Goal: Task Accomplishment & Management: Manage account settings

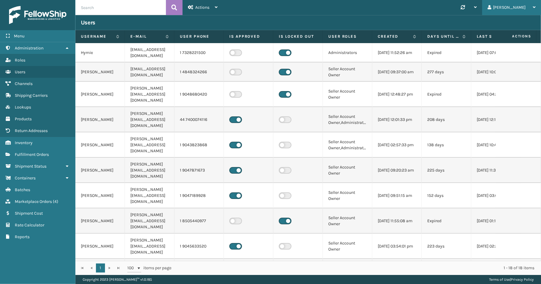
drag, startPoint x: 518, startPoint y: 6, endPoint x: 511, endPoint y: 21, distance: 15.8
click at [517, 6] on div "[PERSON_NAME]" at bounding box center [512, 7] width 48 height 15
click at [485, 22] on li "Log Out" at bounding box center [500, 23] width 81 height 16
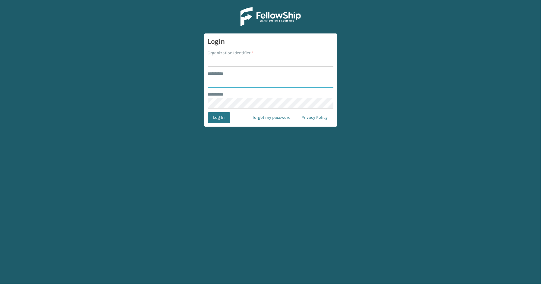
type input "*****"
type input "SleepGeekz"
click at [208, 112] on button "Log In" at bounding box center [219, 117] width 22 height 11
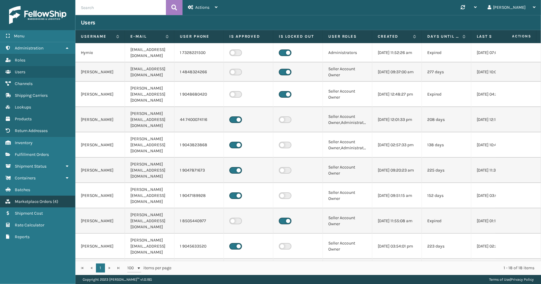
click at [39, 199] on span "Marketplace Orders" at bounding box center [33, 201] width 37 height 5
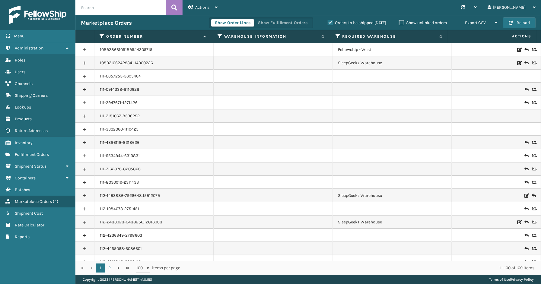
click at [328, 21] on label "Orders to be shipped today" at bounding box center [357, 22] width 59 height 5
click at [328, 21] on input "Orders to be shipped today" at bounding box center [328, 21] width 0 height 4
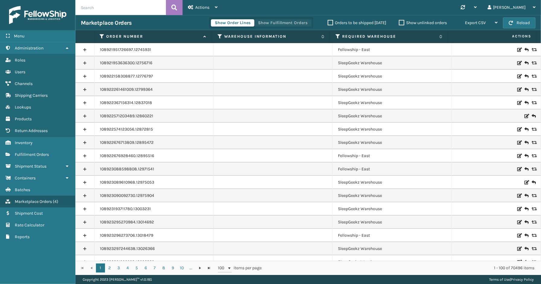
click at [288, 25] on button "Show Fulfillment Orders" at bounding box center [282, 22] width 57 height 7
click at [100, 34] on icon at bounding box center [102, 36] width 5 height 5
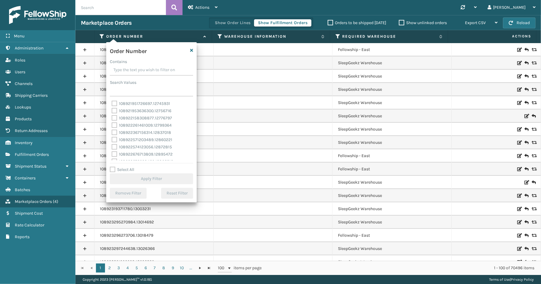
click at [121, 67] on input "Contains" at bounding box center [151, 70] width 83 height 11
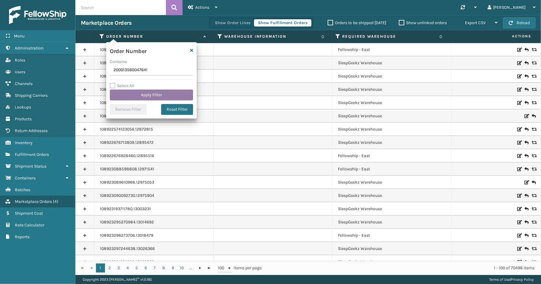
type input "200013560047641"
click at [137, 99] on button "Apply Filter" at bounding box center [151, 95] width 83 height 11
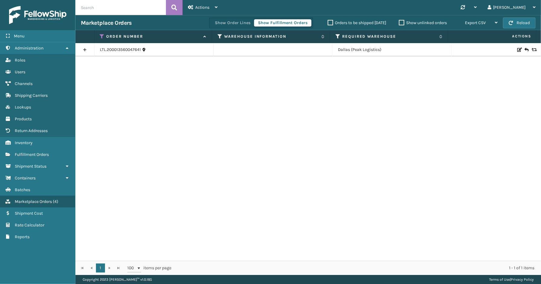
click at [86, 51] on link at bounding box center [84, 50] width 19 height 10
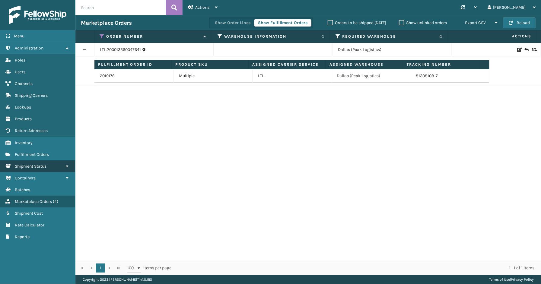
click at [50, 164] on link "Inventory Shipment Status" at bounding box center [37, 167] width 75 height 12
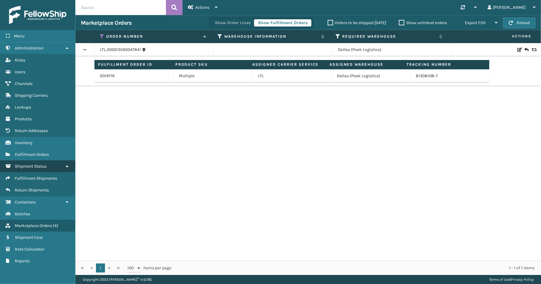
click at [34, 164] on span "Shipment Status" at bounding box center [31, 166] width 32 height 5
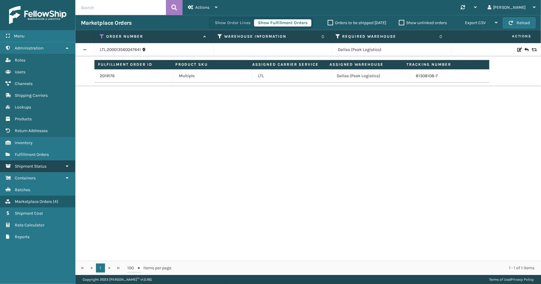
click at [32, 164] on span "Shipment Status" at bounding box center [31, 166] width 32 height 5
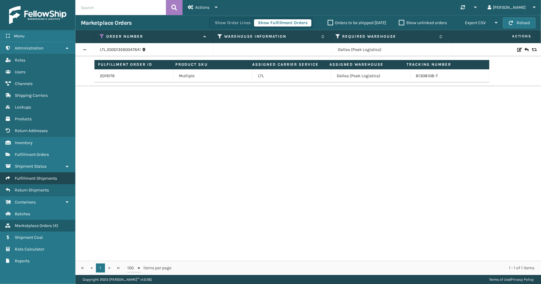
click at [27, 176] on span "Fulfillment Shipments" at bounding box center [36, 178] width 42 height 5
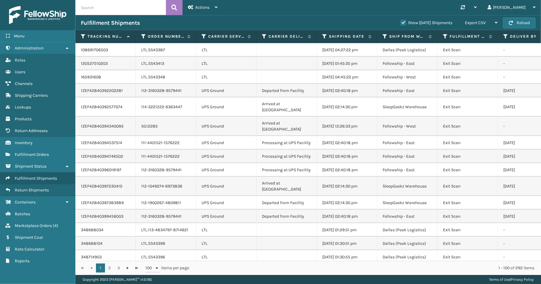
click at [401, 21] on label "Show Yesterday Shipments" at bounding box center [427, 22] width 52 height 5
click at [401, 21] on input "Show Yesterday Shipments" at bounding box center [401, 21] width 0 height 4
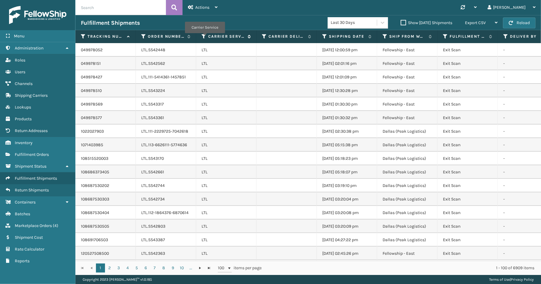
click at [205, 37] on icon at bounding box center [204, 36] width 5 height 5
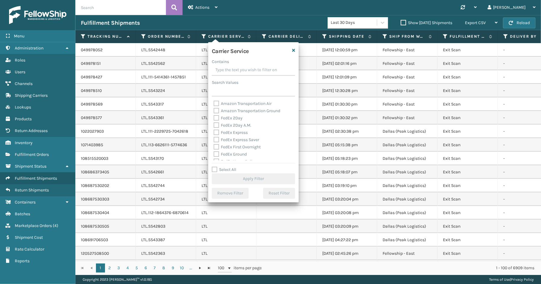
click at [222, 170] on label "Select All" at bounding box center [224, 169] width 24 height 5
click at [222, 167] on input "Select All" at bounding box center [257, 166] width 91 height 1
checkbox input "true"
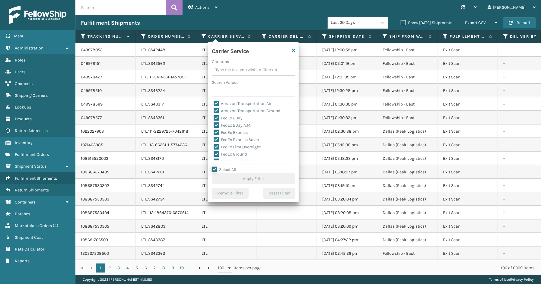
checkbox input "true"
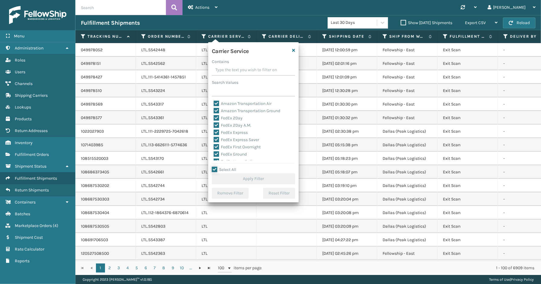
checkbox input "true"
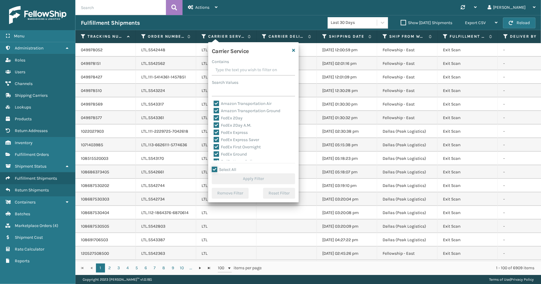
checkbox input "true"
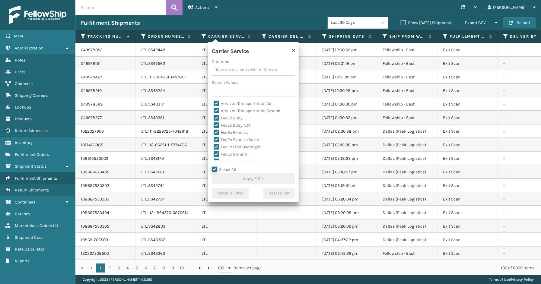
checkbox input "true"
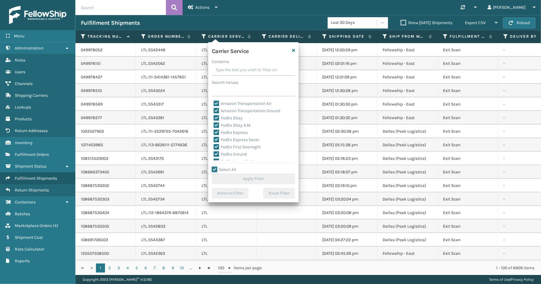
checkbox input "true"
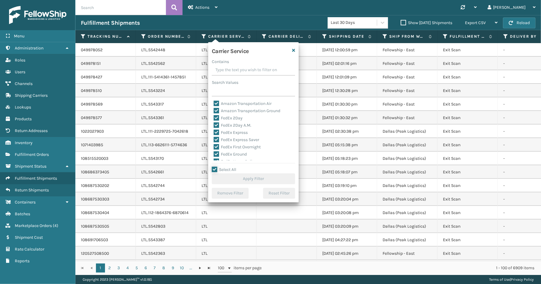
checkbox input "true"
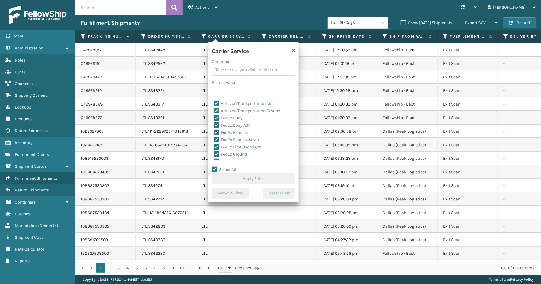
checkbox input "true"
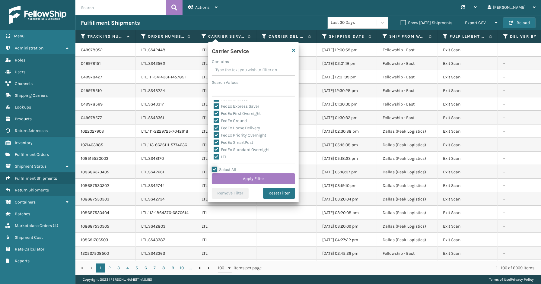
scroll to position [67, 0]
click at [221, 125] on label "LTL" at bounding box center [220, 123] width 13 height 5
click at [214, 124] on input "LTL" at bounding box center [214, 122] width 0 height 4
checkbox input "false"
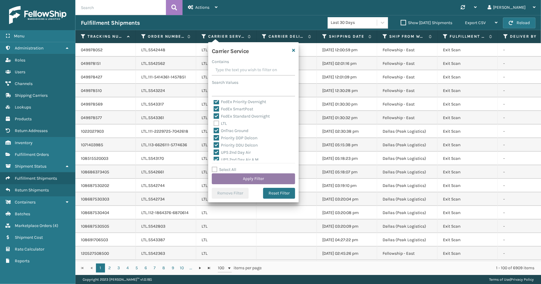
click at [238, 177] on button "Apply Filter" at bounding box center [253, 178] width 83 height 11
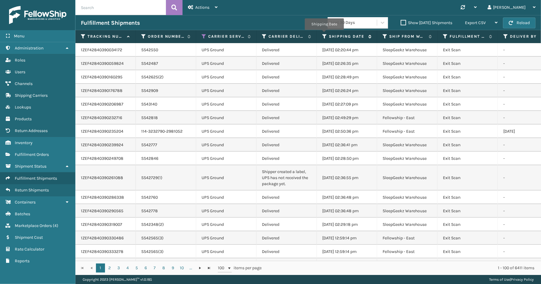
click at [324, 34] on icon at bounding box center [324, 36] width 5 height 5
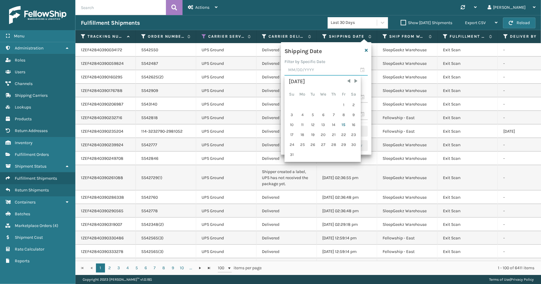
click at [360, 71] on input "text" at bounding box center [326, 70] width 83 height 11
click at [332, 124] on div "14" at bounding box center [333, 124] width 9 height 9
type input "08/14/2025"
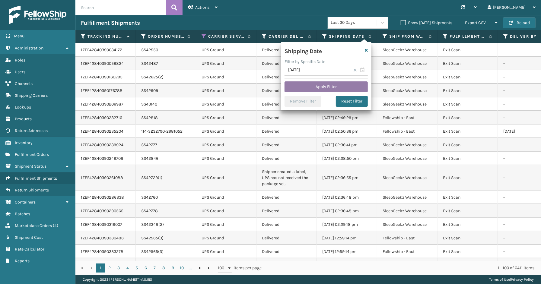
click at [345, 86] on button "Apply Filter" at bounding box center [326, 86] width 83 height 11
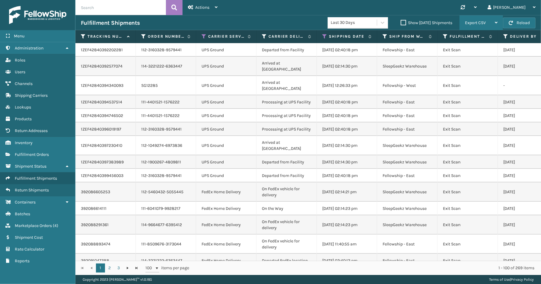
click at [473, 23] on span "Export CSV" at bounding box center [475, 22] width 21 height 5
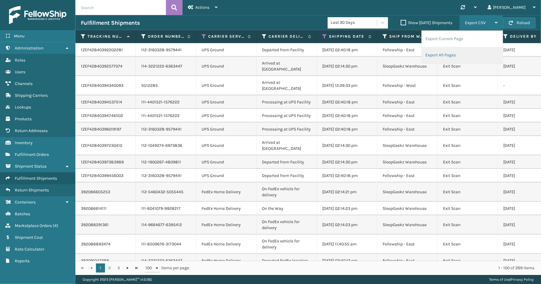
click at [452, 56] on li "Export All Pages" at bounding box center [462, 55] width 81 height 16
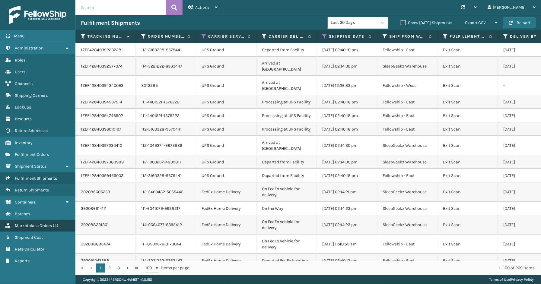
click at [35, 224] on link "Marketplace Orders ( 4 )" at bounding box center [37, 226] width 75 height 12
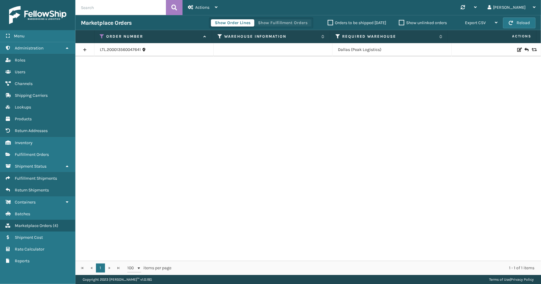
click at [275, 23] on button "Show Fulfillment Orders" at bounding box center [282, 22] width 57 height 7
click at [100, 35] on icon at bounding box center [102, 36] width 5 height 5
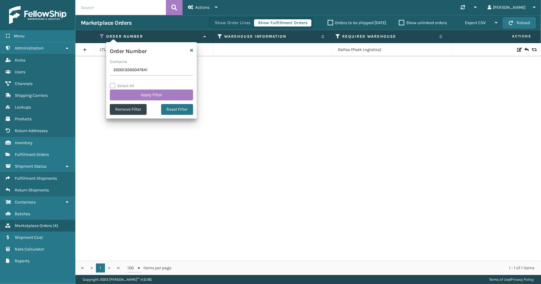
drag, startPoint x: 158, startPoint y: 70, endPoint x: 99, endPoint y: 69, distance: 59.1
click at [99, 69] on section "Marketplace Orders Show Order Lines Show Fulfillment Orders Orders to be shippe…" at bounding box center [308, 145] width 466 height 260
type input "114-2466980-0841839"
click at [141, 95] on button "Apply Filter" at bounding box center [151, 95] width 83 height 11
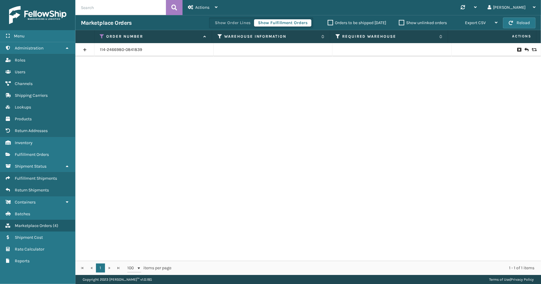
click at [86, 49] on link at bounding box center [84, 50] width 19 height 10
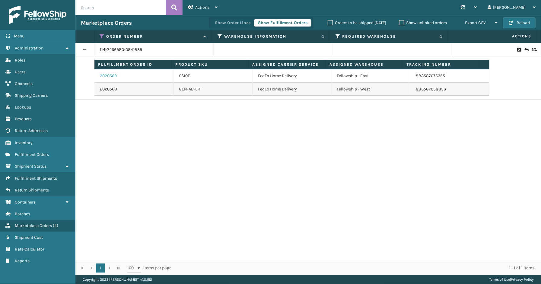
click at [110, 77] on link "2020569" at bounding box center [108, 76] width 17 height 6
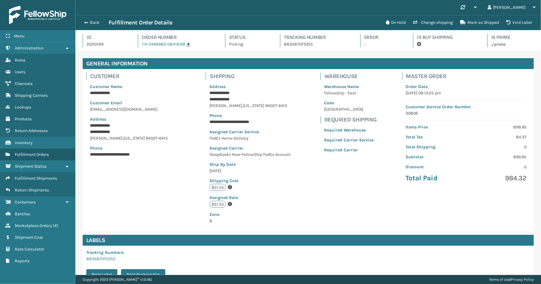
scroll to position [14, 466]
click at [514, 19] on button "Void Label" at bounding box center [519, 23] width 33 height 12
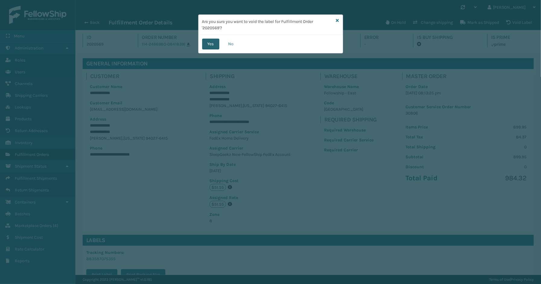
click at [208, 45] on button "Yes" at bounding box center [210, 44] width 17 height 11
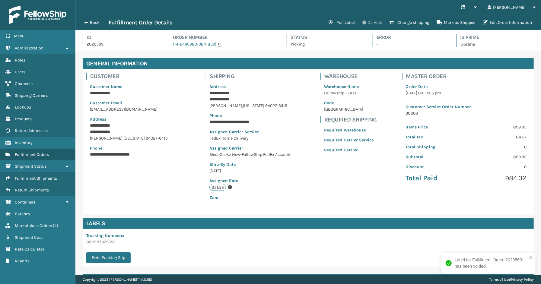
click at [370, 22] on button "On Hold" at bounding box center [371, 23] width 27 height 12
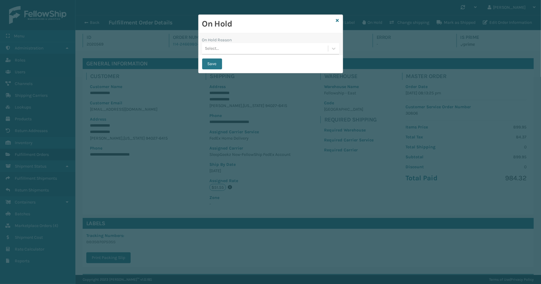
click at [240, 51] on div "Select..." at bounding box center [265, 49] width 126 height 10
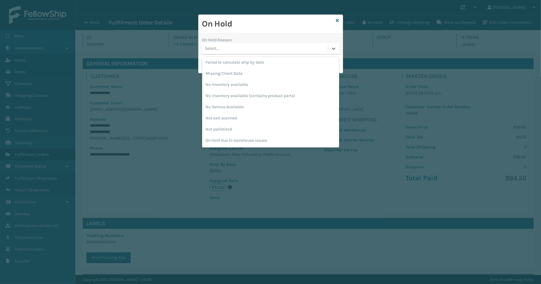
scroll to position [157, 0]
click at [233, 138] on div "To be cancelled" at bounding box center [270, 140] width 137 height 11
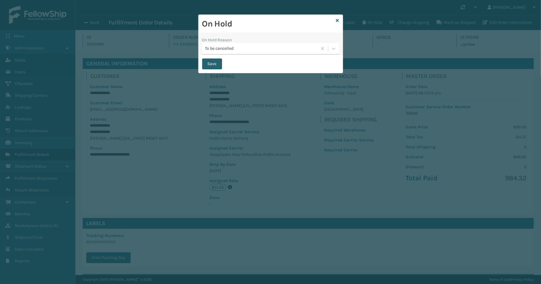
click at [217, 64] on button "Save" at bounding box center [212, 64] width 20 height 11
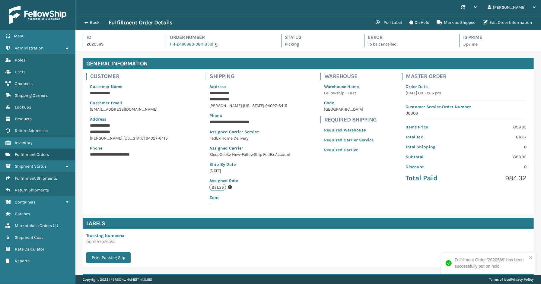
scroll to position [14, 466]
click at [97, 24] on button "Back" at bounding box center [95, 22] width 28 height 5
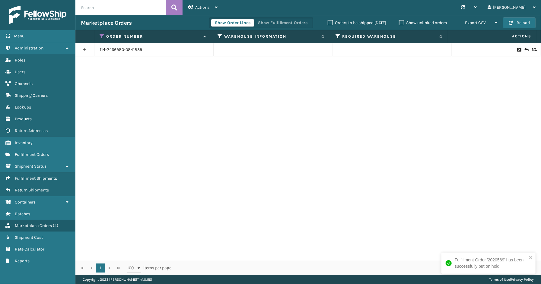
click at [275, 16] on div "Show Order Lines Show Fulfillment Orders Orders to be shipped today Show unlink…" at bounding box center [356, 22] width 294 height 15
click at [275, 20] on button "Show Fulfillment Orders" at bounding box center [282, 22] width 57 height 7
click at [82, 49] on link at bounding box center [84, 50] width 19 height 10
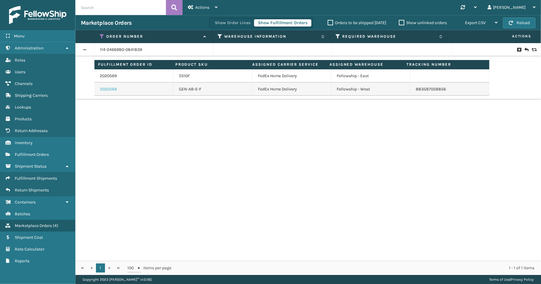
click at [110, 89] on link "2020568" at bounding box center [108, 89] width 17 height 6
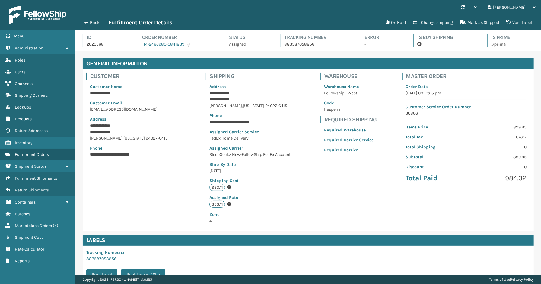
scroll to position [14, 466]
click at [523, 23] on button "Void Label" at bounding box center [519, 23] width 33 height 12
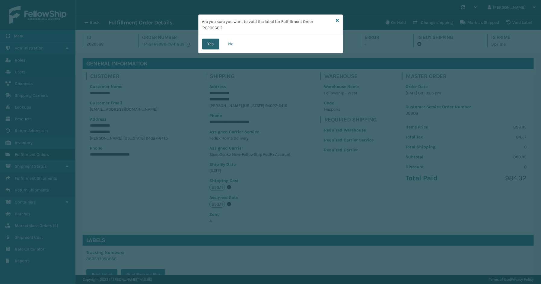
click at [209, 46] on button "Yes" at bounding box center [210, 44] width 17 height 11
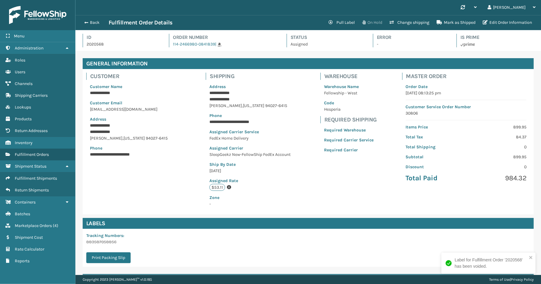
click at [367, 23] on button "On Hold" at bounding box center [371, 23] width 27 height 12
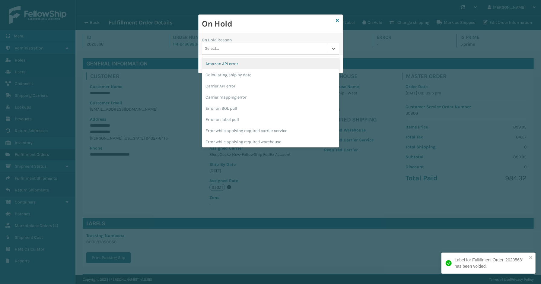
click at [228, 50] on div "Select..." at bounding box center [265, 49] width 126 height 10
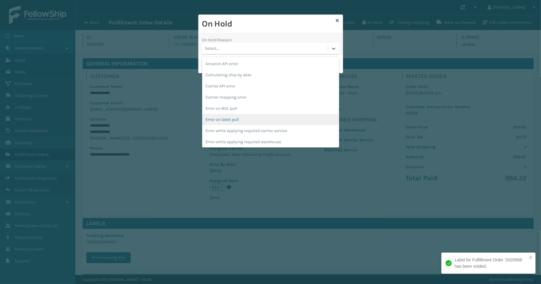
scroll to position [157, 0]
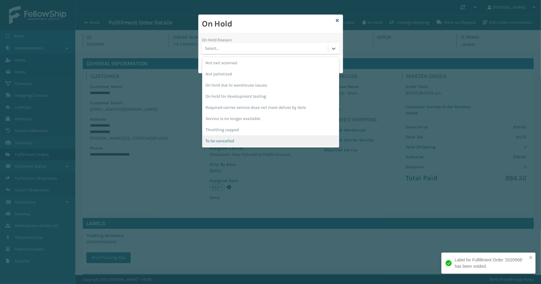
click at [229, 136] on div "To be cancelled" at bounding box center [270, 140] width 137 height 11
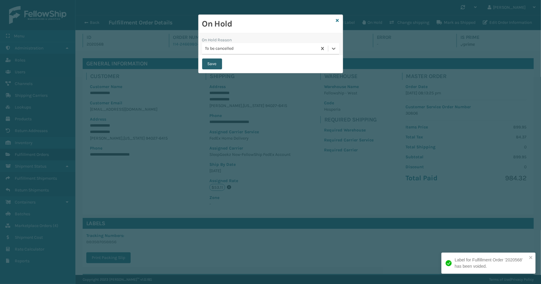
click at [216, 68] on button "Save" at bounding box center [212, 64] width 20 height 11
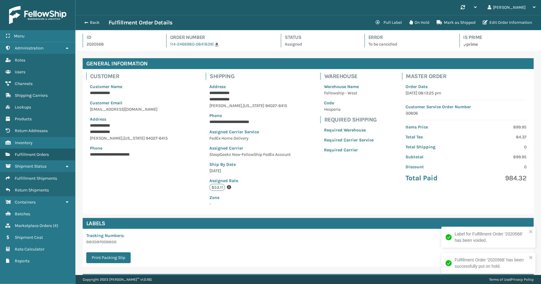
scroll to position [14, 466]
click at [91, 23] on button "Back" at bounding box center [95, 22] width 28 height 5
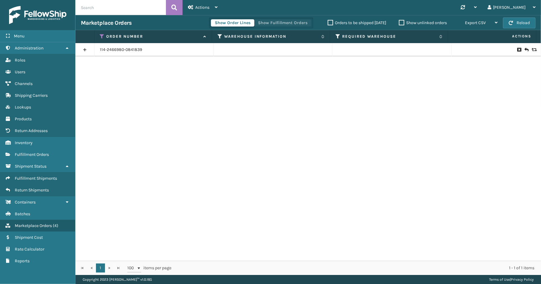
click at [265, 20] on button "Show Fulfillment Orders" at bounding box center [282, 22] width 57 height 7
click at [83, 48] on link at bounding box center [84, 50] width 19 height 10
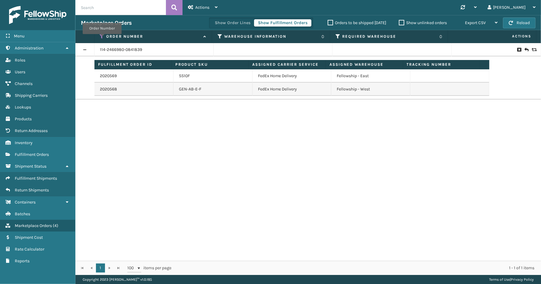
click at [101, 37] on icon at bounding box center [102, 36] width 5 height 5
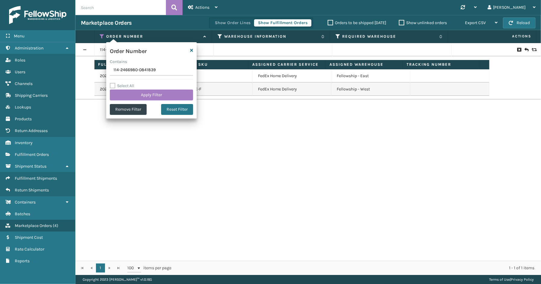
drag, startPoint x: 161, startPoint y: 70, endPoint x: 111, endPoint y: 70, distance: 50.1
click at [111, 70] on input "114-2466980-0841839" at bounding box center [151, 70] width 83 height 11
type input "SS43372"
click at [136, 96] on button "Apply Filter" at bounding box center [151, 95] width 83 height 11
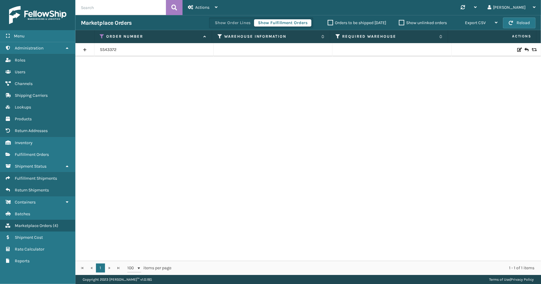
click at [83, 49] on link at bounding box center [84, 50] width 19 height 10
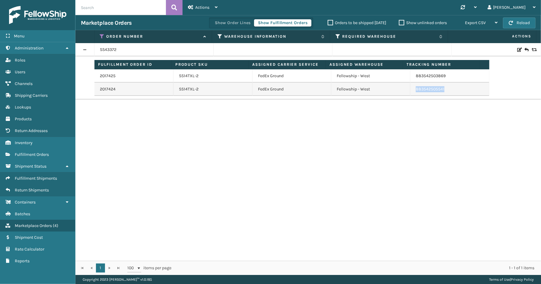
drag, startPoint x: 451, startPoint y: 92, endPoint x: 416, endPoint y: 90, distance: 35.1
click at [410, 92] on td "883542505541" at bounding box center [449, 89] width 79 height 13
copy link "883542505541"
drag, startPoint x: 449, startPoint y: 75, endPoint x: 411, endPoint y: 76, distance: 38.0
click at [411, 76] on td "883542503869" at bounding box center [449, 75] width 79 height 13
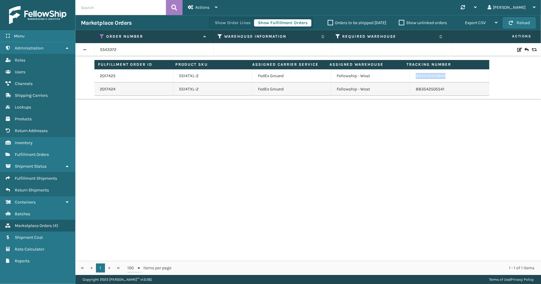
copy link "883542503869"
click at [91, 142] on div "SS43372 Fulfillment Order ID Product SKU Assigned Carrier Service Assigned Ware…" at bounding box center [308, 152] width 466 height 218
click at [185, 135] on div "SS43372 Fulfillment Order ID Product SKU Assigned Carrier Service Assigned Ware…" at bounding box center [308, 152] width 466 height 218
click at [37, 153] on span "Fulfillment Orders" at bounding box center [32, 154] width 34 height 5
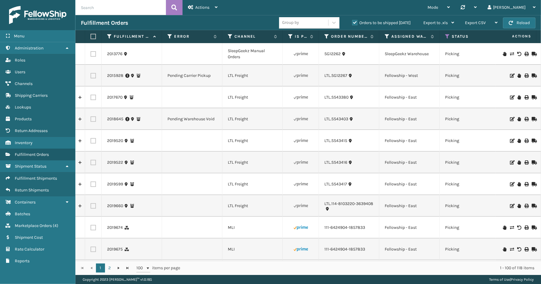
click at [354, 23] on label "Orders to be shipped today" at bounding box center [381, 22] width 59 height 5
click at [352, 23] on input "Orders to be shipped today" at bounding box center [352, 21] width 0 height 4
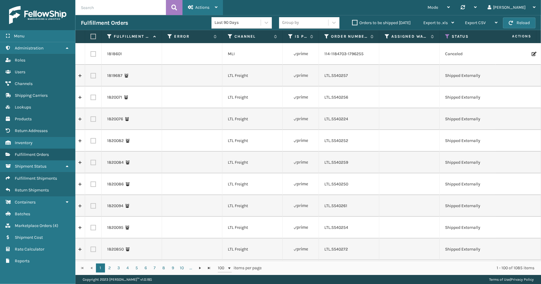
click at [216, 6] on icon at bounding box center [216, 7] width 3 height 4
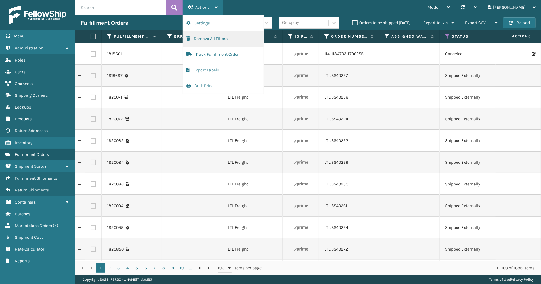
click at [208, 38] on button "Remove All Filters" at bounding box center [223, 39] width 81 height 16
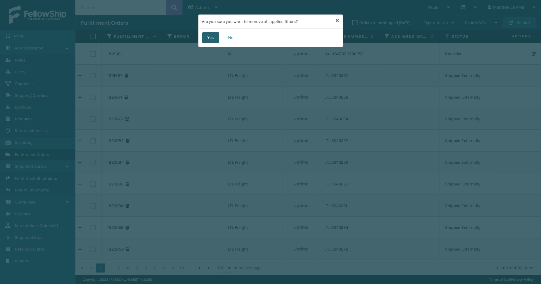
click at [209, 39] on button "Yes" at bounding box center [210, 37] width 17 height 11
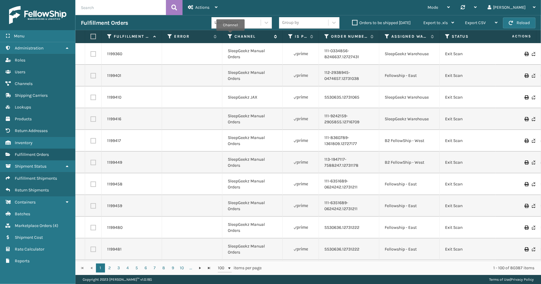
click at [231, 35] on icon at bounding box center [230, 36] width 5 height 5
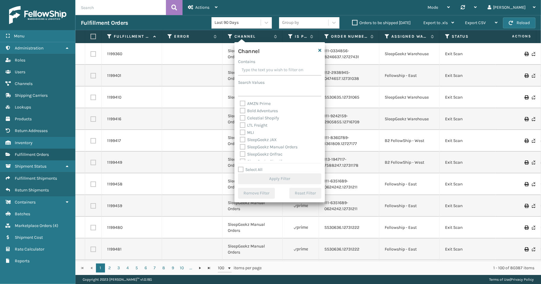
click at [255, 170] on label "Select All" at bounding box center [250, 169] width 24 height 5
click at [255, 167] on input "Select All" at bounding box center [283, 166] width 91 height 1
checkbox input "true"
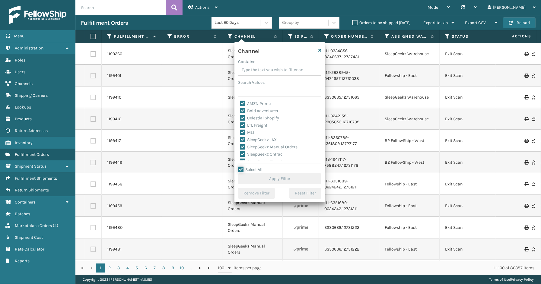
checkbox input "true"
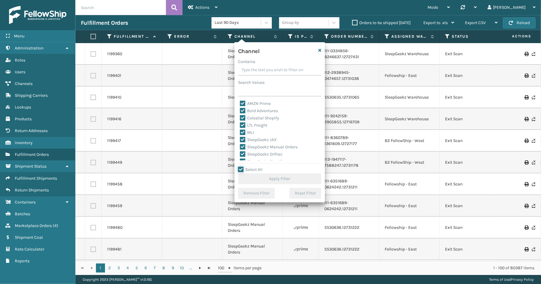
checkbox input "true"
click at [254, 126] on label "LTL Freight" at bounding box center [253, 125] width 27 height 5
click at [240, 126] on input "LTL Freight" at bounding box center [240, 124] width 0 height 4
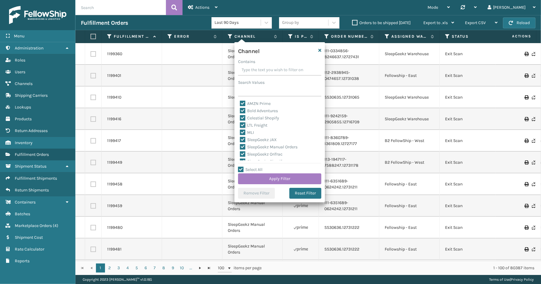
checkbox input "false"
click at [281, 177] on button "Apply Filter" at bounding box center [279, 178] width 83 height 11
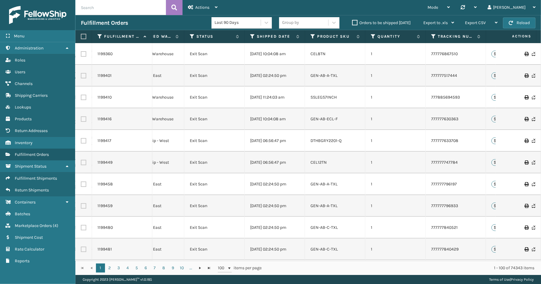
scroll to position [0, 259]
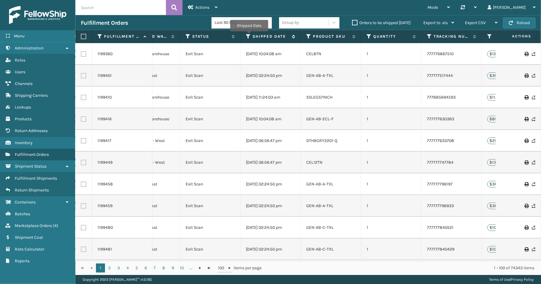
click at [249, 36] on icon at bounding box center [248, 36] width 5 height 5
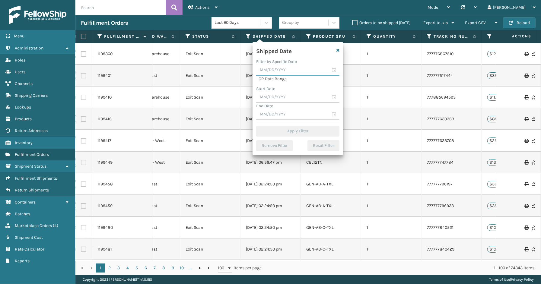
click at [335, 70] on input "text" at bounding box center [297, 70] width 83 height 11
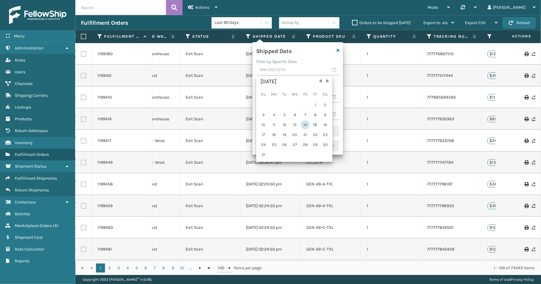
click at [305, 122] on div "14" at bounding box center [305, 124] width 9 height 9
type input "08/14/2025"
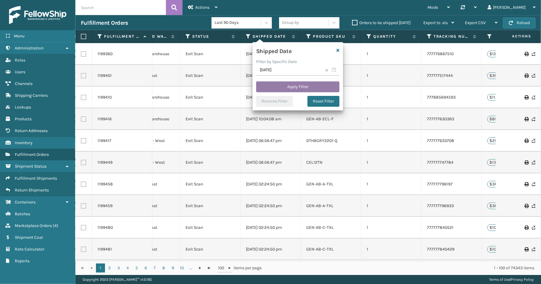
click at [269, 87] on button "Apply Filter" at bounding box center [297, 86] width 83 height 11
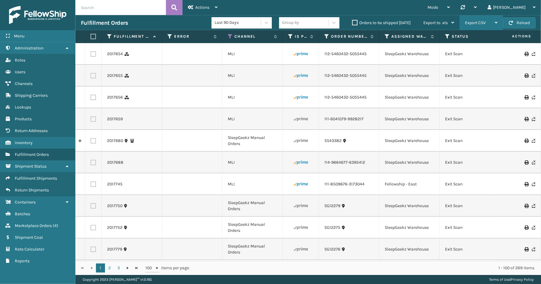
click at [489, 21] on div "Export CSV" at bounding box center [481, 22] width 33 height 15
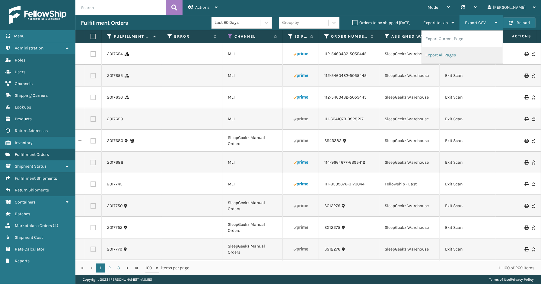
click at [434, 55] on li "Export All Pages" at bounding box center [462, 55] width 81 height 16
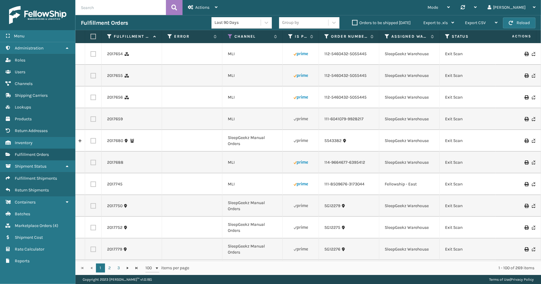
click at [43, 274] on div "Menu Administration Roles Users Channels Shipping Carriers Lookups Products Ret…" at bounding box center [37, 142] width 75 height 284
click at [43, 223] on span "Marketplace Orders" at bounding box center [33, 225] width 37 height 5
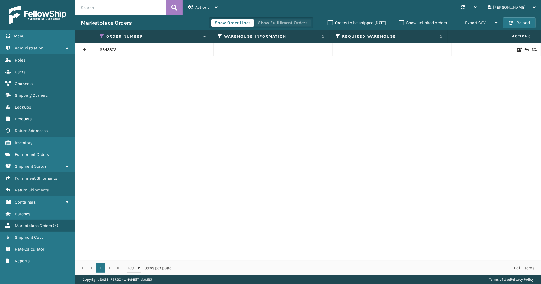
click at [279, 22] on button "Show Fulfillment Orders" at bounding box center [282, 22] width 57 height 7
click at [84, 49] on link at bounding box center [84, 50] width 19 height 10
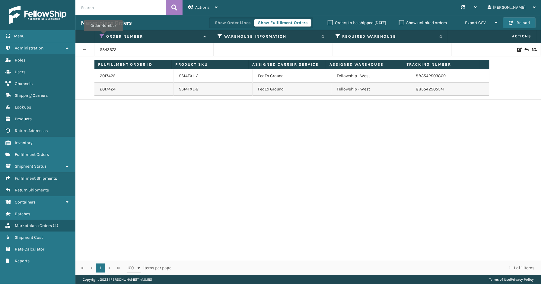
click at [103, 36] on icon at bounding box center [102, 36] width 5 height 5
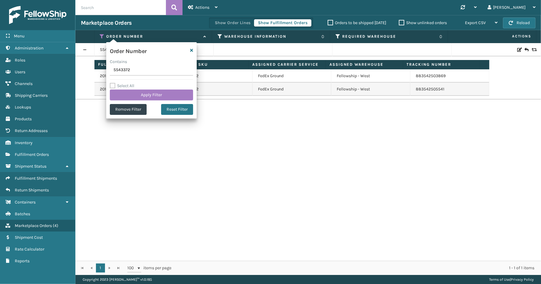
drag, startPoint x: 141, startPoint y: 69, endPoint x: 95, endPoint y: 69, distance: 46.2
click at [95, 69] on section "Marketplace Orders Show Order Lines Show Fulfillment Orders Orders to be shippe…" at bounding box center [308, 145] width 466 height 260
type input "SS43449"
click at [142, 88] on div "Select All Apply Filter" at bounding box center [151, 91] width 83 height 18
click at [143, 94] on button "Apply Filter" at bounding box center [151, 95] width 83 height 11
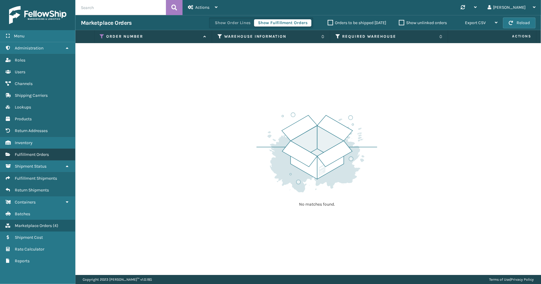
click at [29, 152] on span "Fulfillment Orders" at bounding box center [32, 154] width 34 height 5
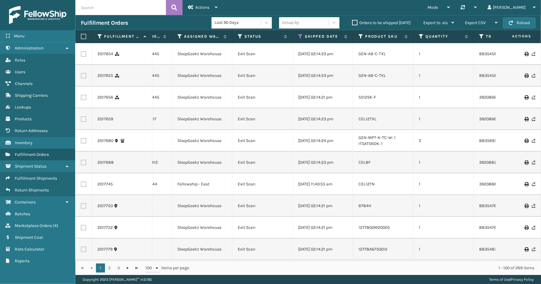
scroll to position [0, 236]
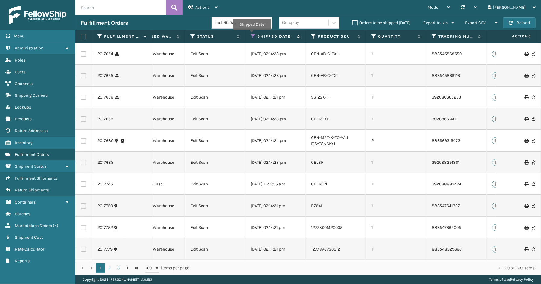
click at [252, 34] on icon at bounding box center [253, 36] width 5 height 5
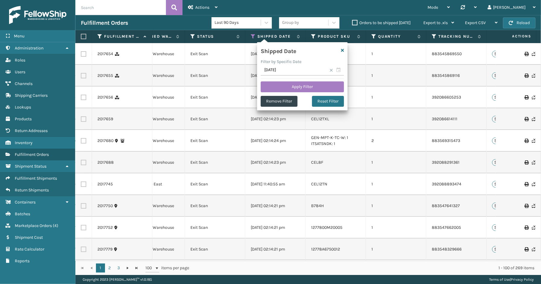
click at [330, 69] on span at bounding box center [331, 70] width 4 height 4
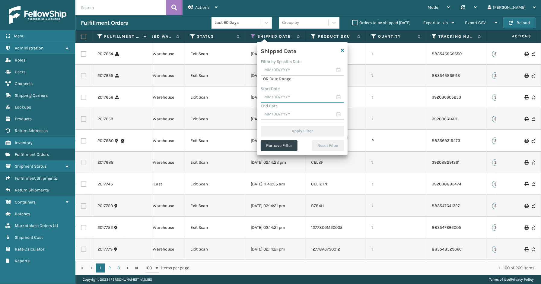
click at [338, 97] on input "text" at bounding box center [302, 97] width 83 height 11
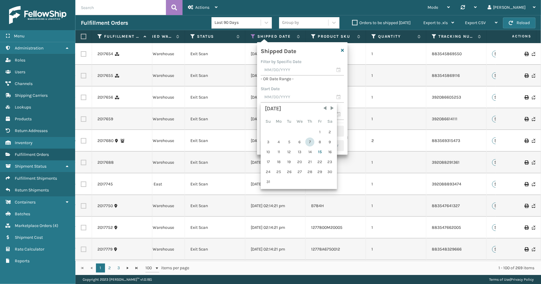
click at [309, 142] on div "7" at bounding box center [309, 142] width 9 height 9
type input "08/07/2025"
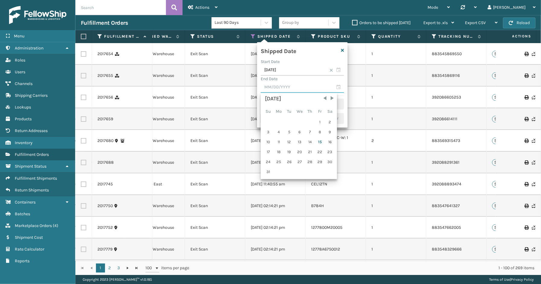
click at [338, 86] on input "text" at bounding box center [302, 87] width 83 height 11
click at [310, 142] on div "14" at bounding box center [309, 142] width 9 height 9
type input "08/14/2025"
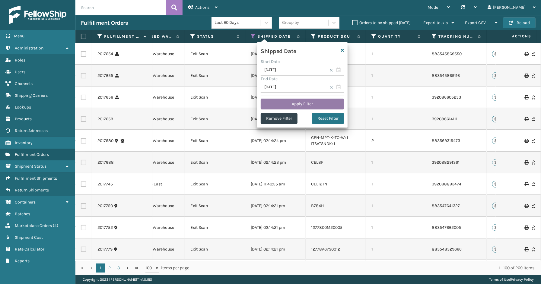
click at [293, 106] on button "Apply Filter" at bounding box center [302, 104] width 83 height 11
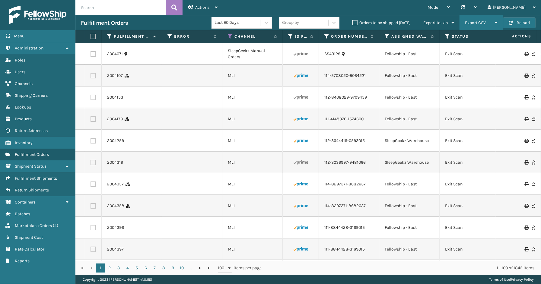
click at [478, 24] on span "Export CSV" at bounding box center [475, 22] width 21 height 5
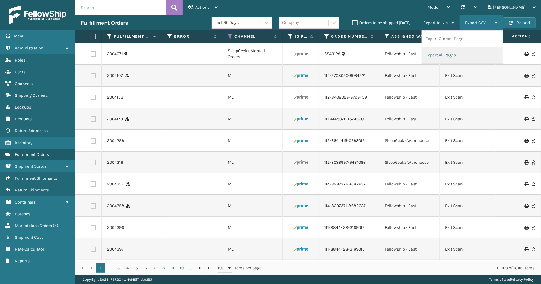
click at [441, 55] on li "Export All Pages" at bounding box center [462, 55] width 81 height 16
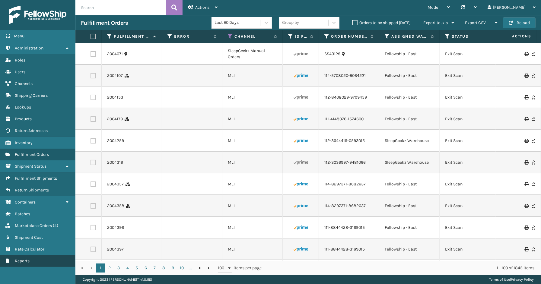
drag, startPoint x: 38, startPoint y: 270, endPoint x: 36, endPoint y: 251, distance: 19.8
click at [38, 270] on div "Menu Administration Roles Users Channels Shipping Carriers Lookups Products Ret…" at bounding box center [37, 142] width 75 height 284
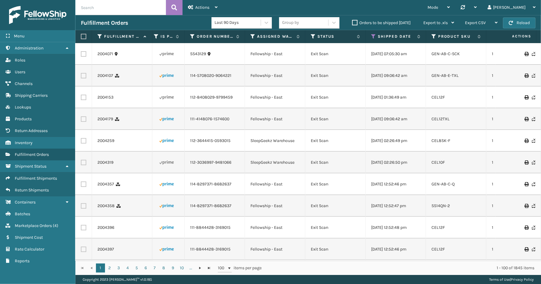
scroll to position [0, 169]
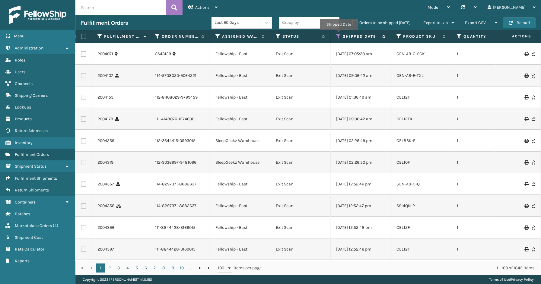
click at [339, 34] on icon at bounding box center [338, 36] width 5 height 5
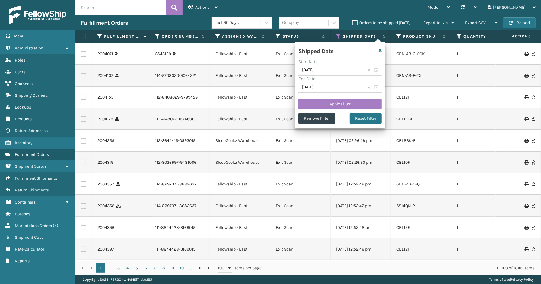
click at [368, 70] on span at bounding box center [369, 70] width 4 height 4
click at [368, 88] on span at bounding box center [369, 88] width 4 height 4
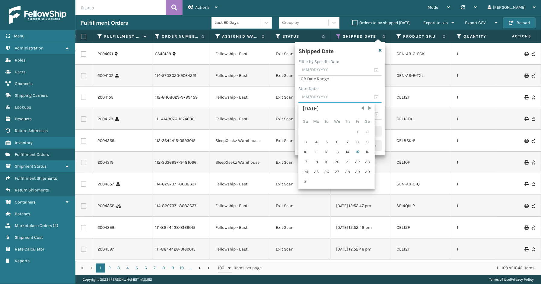
click at [378, 98] on input "text" at bounding box center [339, 97] width 83 height 11
click at [361, 108] on span "Previous Month" at bounding box center [363, 108] width 6 height 6
click at [316, 151] on div "14" at bounding box center [316, 152] width 10 height 9
type input "07/14/2025"
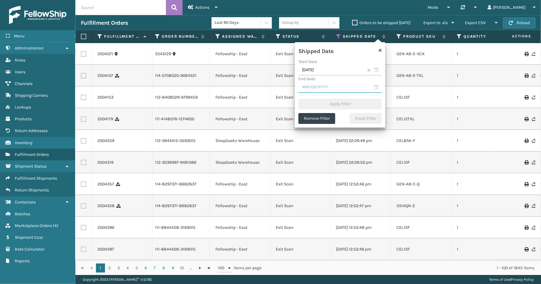
click at [378, 88] on input "text" at bounding box center [339, 87] width 83 height 11
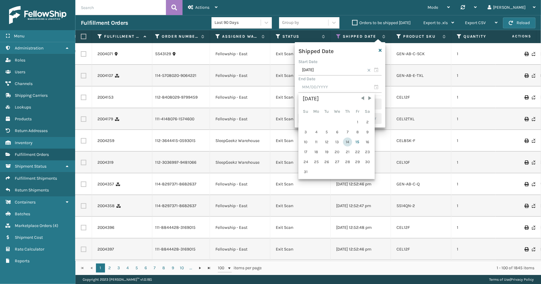
click at [348, 142] on div "14" at bounding box center [347, 142] width 9 height 9
type input "08/14/2025"
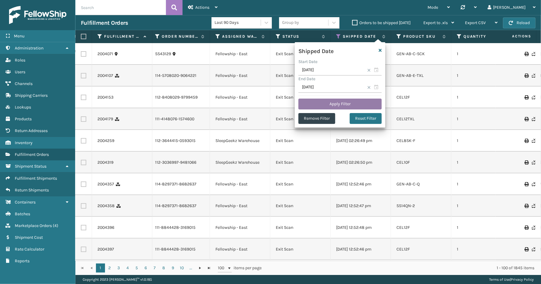
click at [325, 105] on button "Apply Filter" at bounding box center [339, 104] width 83 height 11
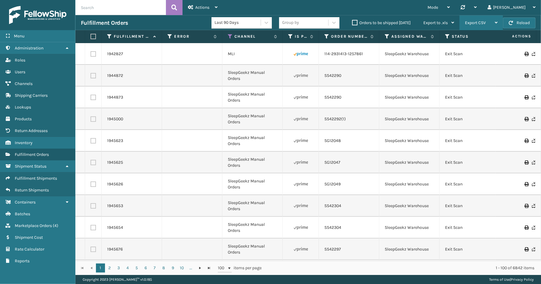
click at [476, 27] on div "Export CSV" at bounding box center [481, 22] width 33 height 15
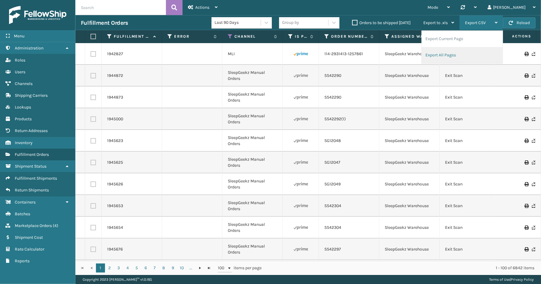
click at [441, 51] on li "Export All Pages" at bounding box center [462, 55] width 81 height 16
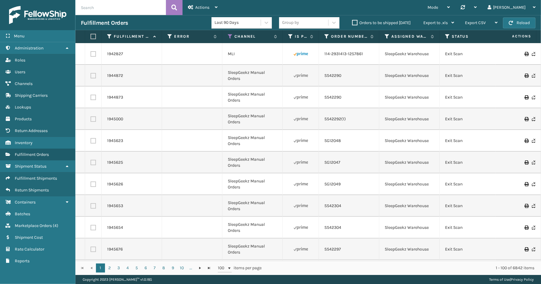
click at [429, 8] on div "Mode Regular Mode Picking Mode Labeling Mode Palletizing Mode Exit Scan Mode Sy…" at bounding box center [382, 7] width 318 height 15
drag, startPoint x: 37, startPoint y: 269, endPoint x: 184, endPoint y: 4, distance: 302.4
click at [38, 265] on div "Menu Administration Roles Users Channels Shipping Carriers Lookups Products Ret…" at bounding box center [37, 142] width 75 height 284
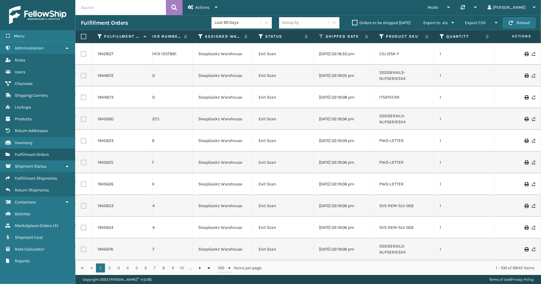
scroll to position [0, 187]
click at [381, 34] on icon at bounding box center [380, 36] width 5 height 5
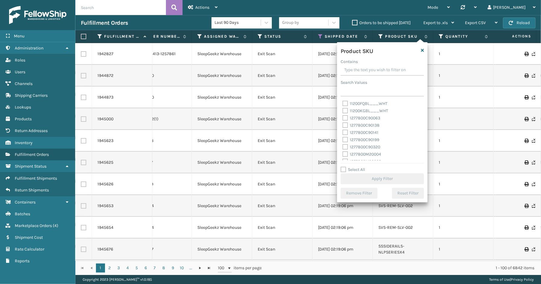
click at [353, 71] on input "Contains" at bounding box center [382, 70] width 83 height 11
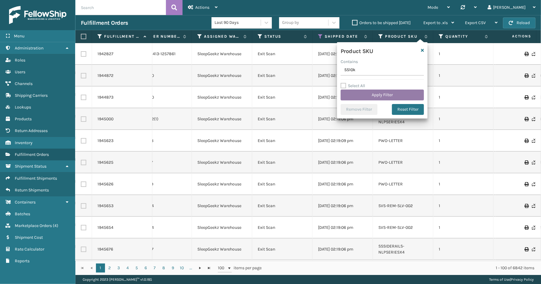
type input "SS10k"
click at [365, 92] on button "Apply Filter" at bounding box center [382, 95] width 83 height 11
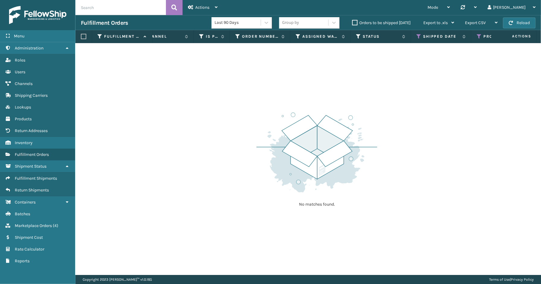
scroll to position [0, 92]
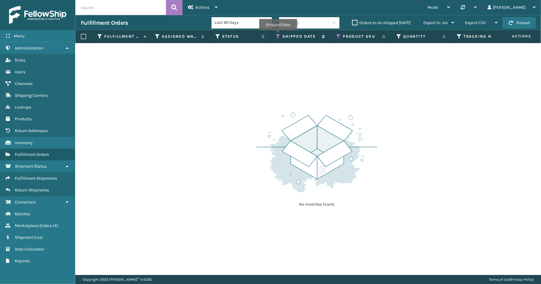
click at [278, 35] on icon at bounding box center [278, 36] width 5 height 5
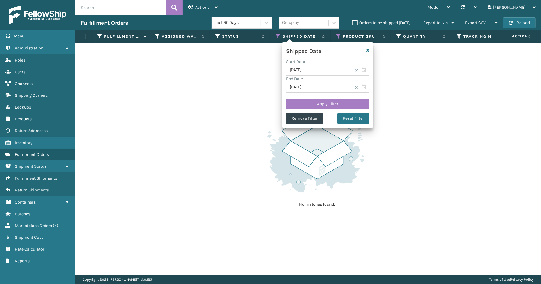
click at [358, 70] on span at bounding box center [357, 70] width 4 height 4
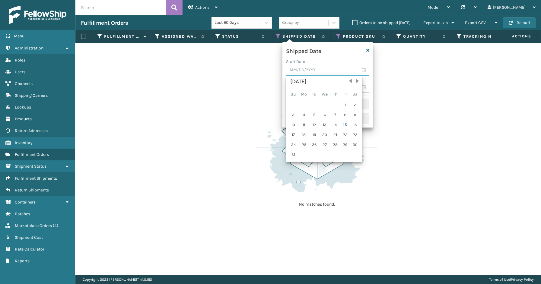
click at [366, 70] on input "text" at bounding box center [327, 70] width 83 height 11
click at [348, 81] on span "Previous Month" at bounding box center [350, 81] width 6 height 6
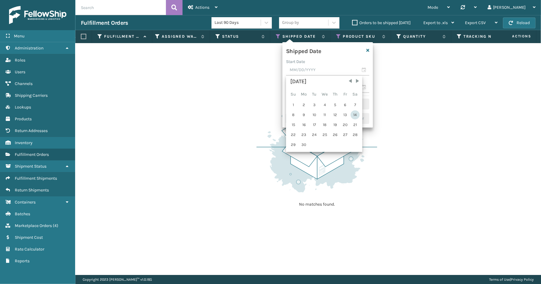
click at [354, 115] on div "14" at bounding box center [355, 114] width 9 height 9
type input "06/14/2025"
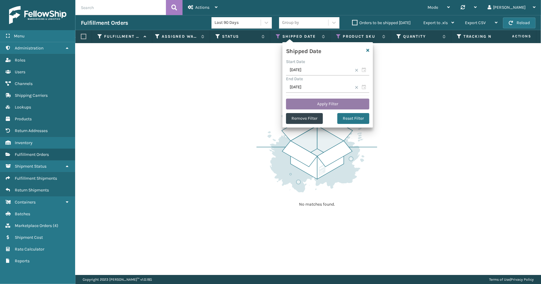
click at [312, 104] on button "Apply Filter" at bounding box center [327, 104] width 83 height 11
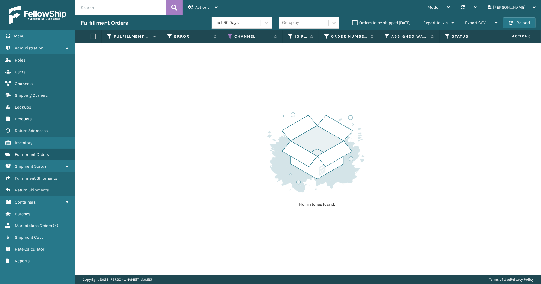
click at [31, 273] on div "Menu Fulfillment Shipments Administration Fulfillment Shipments Roles Fulfillme…" at bounding box center [37, 142] width 75 height 284
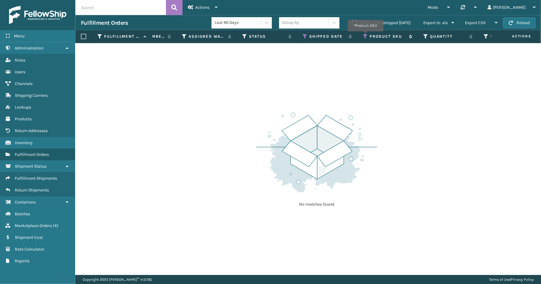
click at [365, 35] on icon at bounding box center [365, 36] width 5 height 5
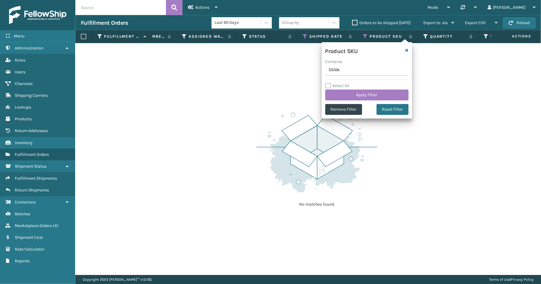
click at [345, 69] on input "SS10k" at bounding box center [366, 70] width 83 height 11
drag, startPoint x: 291, startPoint y: 87, endPoint x: 302, endPoint y: 63, distance: 26.3
click at [291, 87] on div "No matches found." at bounding box center [308, 159] width 466 height 232
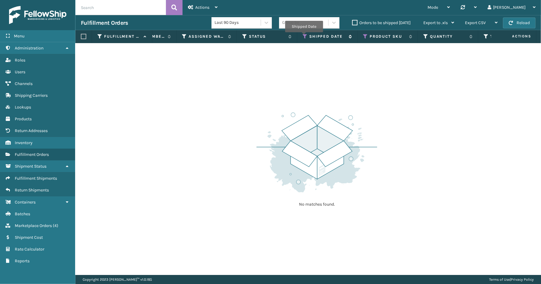
click at [304, 37] on icon at bounding box center [305, 36] width 5 height 5
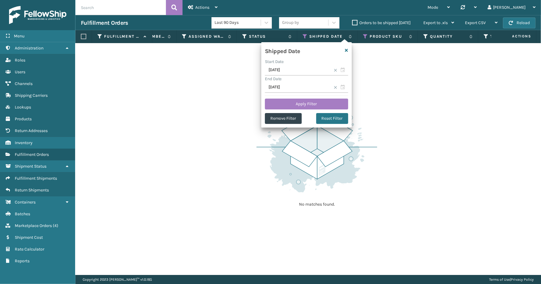
click at [334, 71] on span at bounding box center [336, 70] width 4 height 4
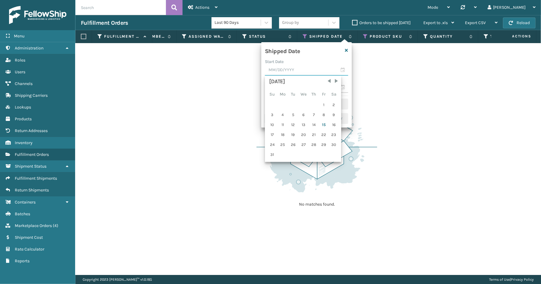
click at [344, 68] on input "text" at bounding box center [306, 70] width 83 height 11
click at [327, 81] on span "Previous Month" at bounding box center [329, 81] width 6 height 6
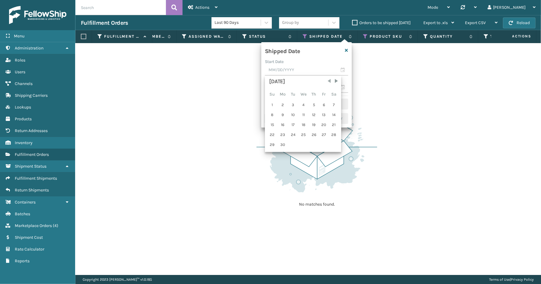
click at [327, 81] on span "Previous Month" at bounding box center [329, 81] width 6 height 6
click at [333, 81] on span "Next Month" at bounding box center [336, 81] width 6 height 6
click at [302, 125] on div "14" at bounding box center [304, 124] width 10 height 9
type input "05/14/2025"
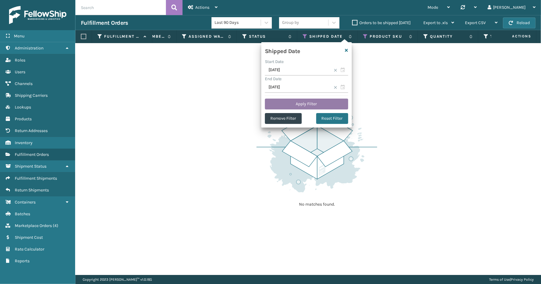
click at [297, 101] on button "Apply Filter" at bounding box center [306, 104] width 83 height 11
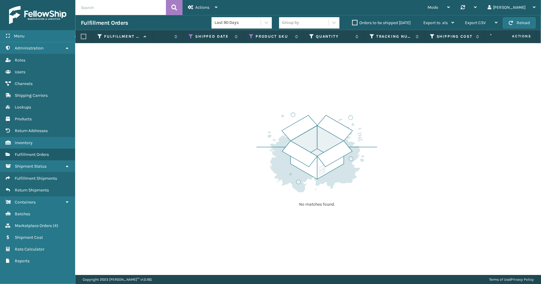
scroll to position [0, 326]
click at [242, 35] on icon at bounding box center [242, 36] width 5 height 5
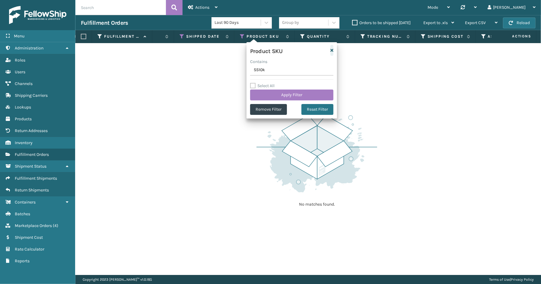
click at [332, 49] on icon "button" at bounding box center [331, 50] width 3 height 4
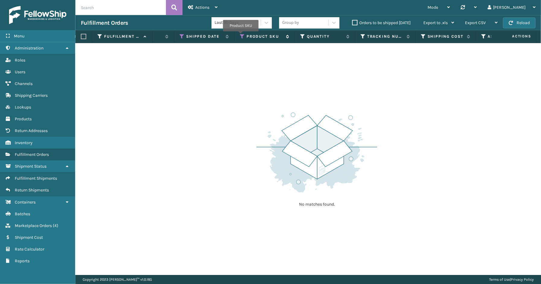
click at [241, 36] on icon at bounding box center [242, 36] width 5 height 5
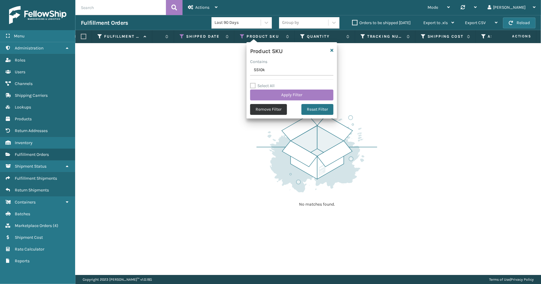
click at [281, 111] on button "Remove Filter" at bounding box center [268, 109] width 37 height 11
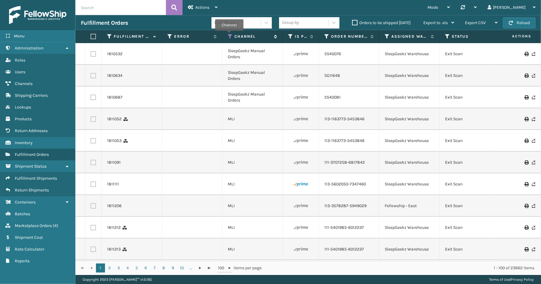
click at [229, 35] on icon at bounding box center [230, 36] width 5 height 5
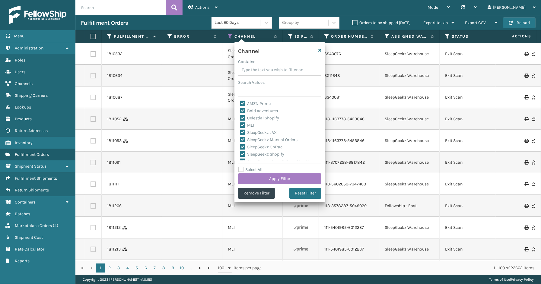
click at [257, 171] on label "Select All" at bounding box center [250, 169] width 24 height 5
click at [257, 167] on input "Select All" at bounding box center [283, 166] width 91 height 1
checkbox input "true"
click at [272, 177] on button "Apply Filter" at bounding box center [279, 178] width 83 height 11
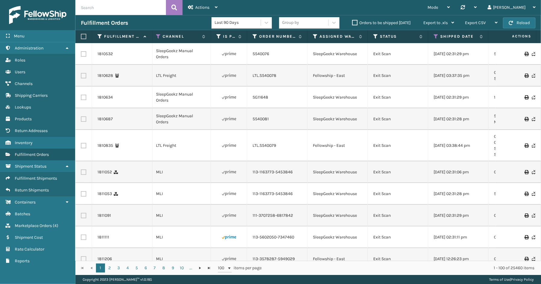
scroll to position [0, 92]
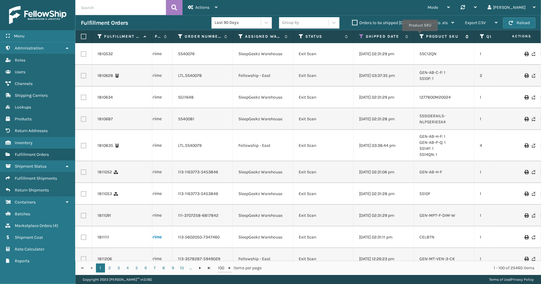
click at [420, 35] on icon at bounding box center [421, 36] width 5 height 5
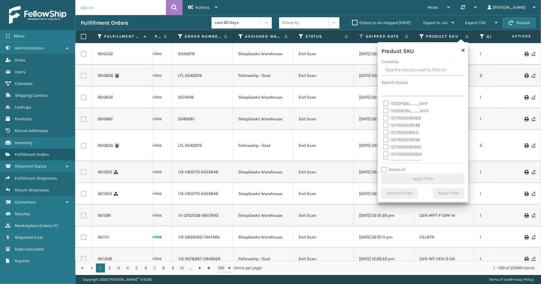
click at [396, 73] on input "Contains" at bounding box center [422, 70] width 83 height 11
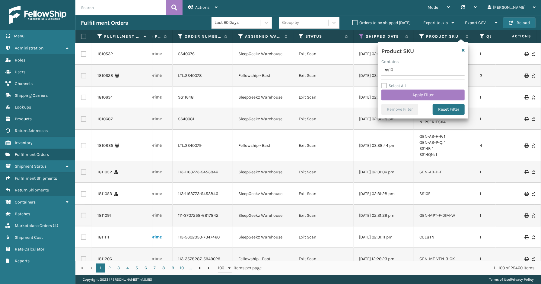
type input "SS10k"
click at [405, 93] on button "Apply Filter" at bounding box center [422, 95] width 83 height 11
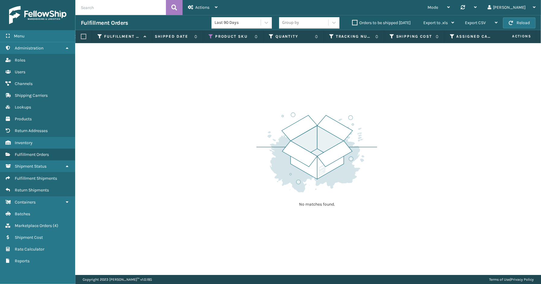
scroll to position [0, 431]
click at [269, 35] on icon at bounding box center [269, 36] width 5 height 5
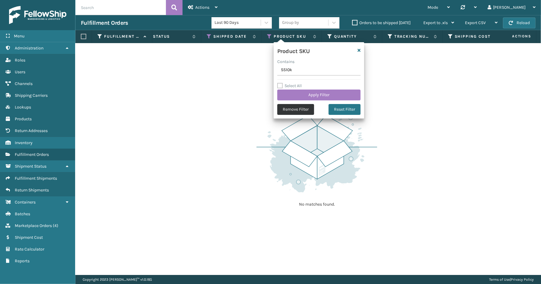
click at [303, 110] on button "Remove Filter" at bounding box center [295, 109] width 37 height 11
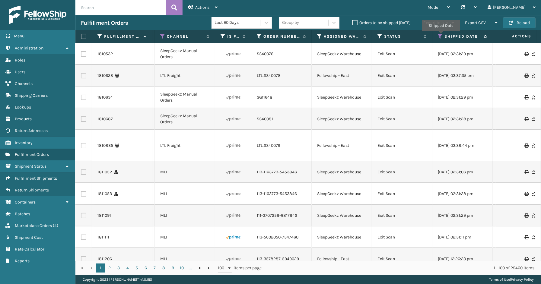
click at [441, 36] on icon at bounding box center [440, 36] width 5 height 5
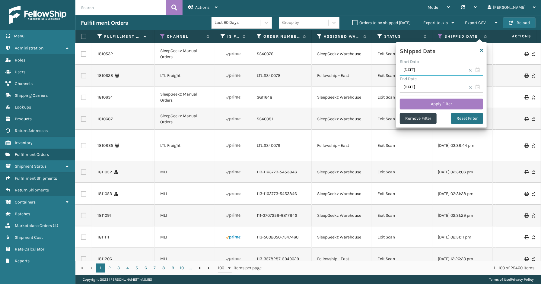
click at [477, 70] on input "05/14/2025" at bounding box center [441, 70] width 83 height 11
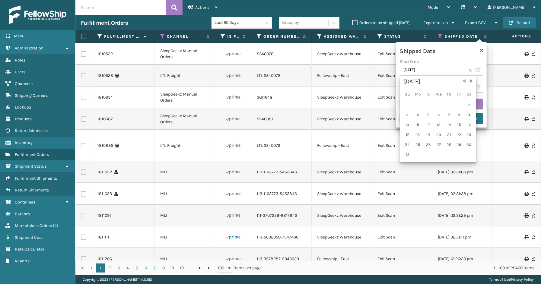
click at [461, 81] on span "Previous Month" at bounding box center [464, 81] width 6 height 6
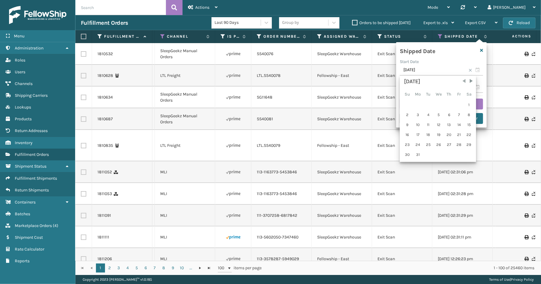
click at [461, 81] on span "Previous Month" at bounding box center [464, 81] width 6 height 6
click at [458, 123] on div "14" at bounding box center [458, 124] width 9 height 9
type input "02/14/2025"
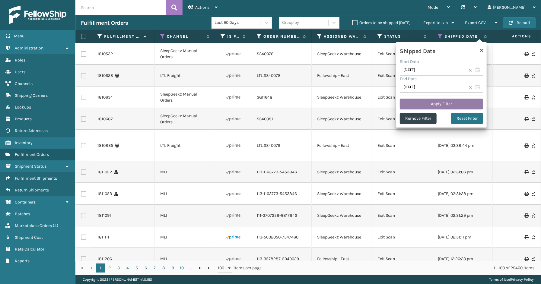
click at [430, 104] on button "Apply Filter" at bounding box center [441, 104] width 83 height 11
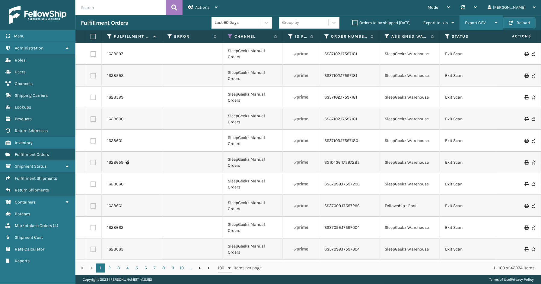
click at [478, 25] on span "Export CSV" at bounding box center [475, 22] width 21 height 5
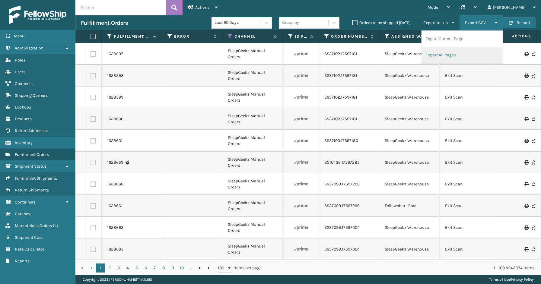
click at [441, 55] on li "Export All Pages" at bounding box center [462, 55] width 81 height 16
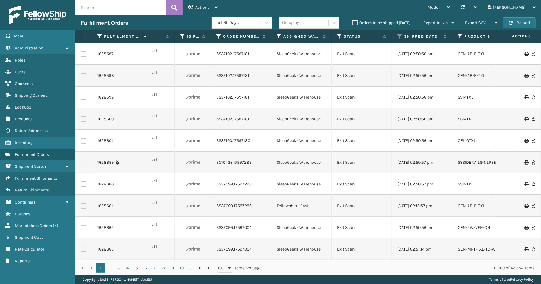
scroll to position [0, 128]
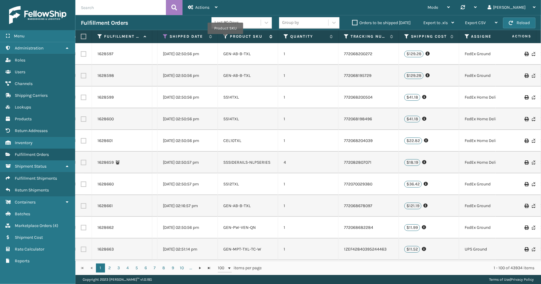
click at [225, 38] on icon at bounding box center [225, 36] width 5 height 5
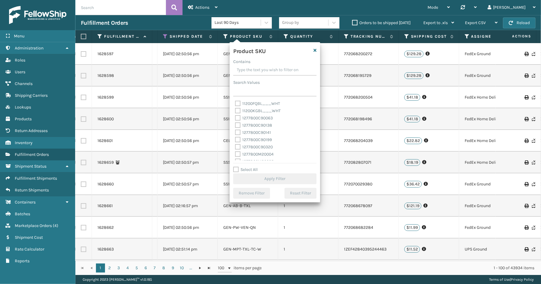
click at [250, 67] on input "Contains" at bounding box center [274, 70] width 83 height 11
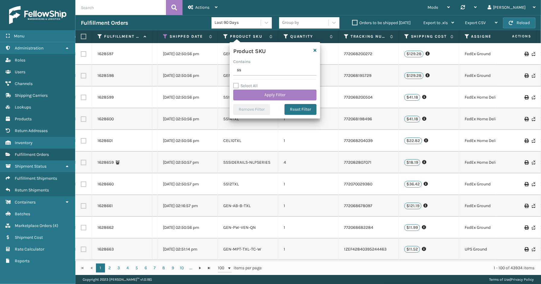
type input "s"
type input "SS10"
click at [291, 59] on div "Contains" at bounding box center [274, 62] width 83 height 6
click at [273, 96] on button "Apply Filter" at bounding box center [274, 95] width 83 height 11
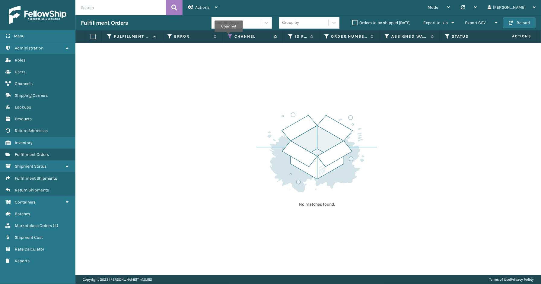
click at [229, 36] on icon at bounding box center [230, 36] width 5 height 5
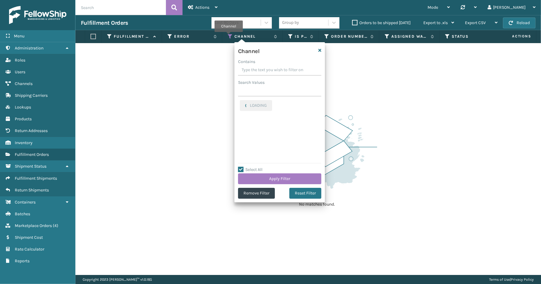
checkbox input "true"
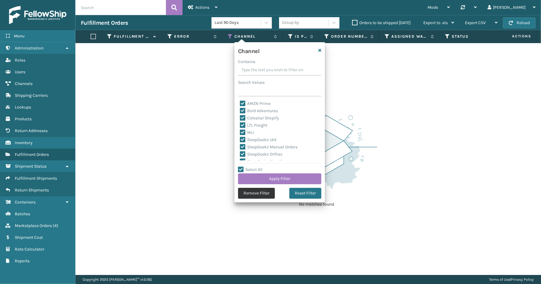
click at [266, 196] on button "Remove Filter" at bounding box center [256, 193] width 37 height 11
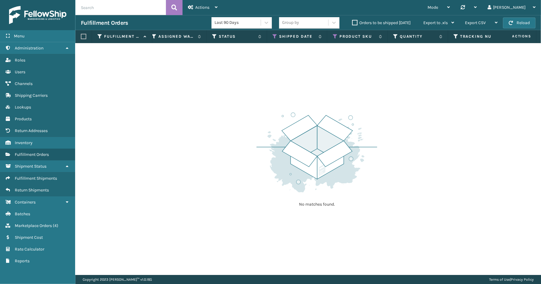
scroll to position [0, 324]
click at [132, 120] on div "No matches found." at bounding box center [308, 159] width 466 height 232
click at [43, 273] on div "Menu Inventory Administration Inventory Roles Inventory Users Inventory Channel…" at bounding box center [37, 142] width 75 height 284
drag, startPoint x: 48, startPoint y: 276, endPoint x: 81, endPoint y: 186, distance: 96.6
click at [48, 275] on div "Menu Users Administration Users Roles Users Users Users Channels Users Shipping…" at bounding box center [37, 142] width 75 height 284
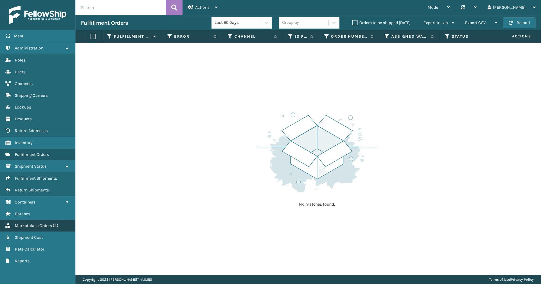
click at [40, 223] on span "Marketplace Orders" at bounding box center [33, 225] width 37 height 5
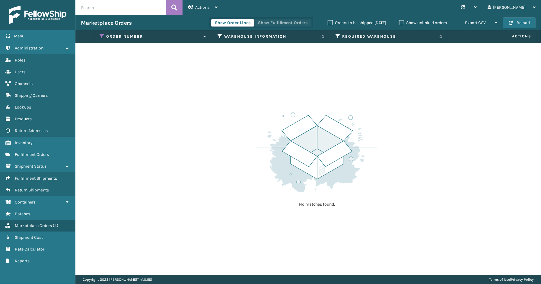
click at [270, 25] on button "Show Fulfillment Orders" at bounding box center [282, 22] width 57 height 7
click at [55, 275] on div "Menu Lookups Administration Lookups Roles Lookups Users Lookups Channels Lookup…" at bounding box center [37, 142] width 75 height 284
click at [101, 36] on icon at bounding box center [102, 36] width 5 height 5
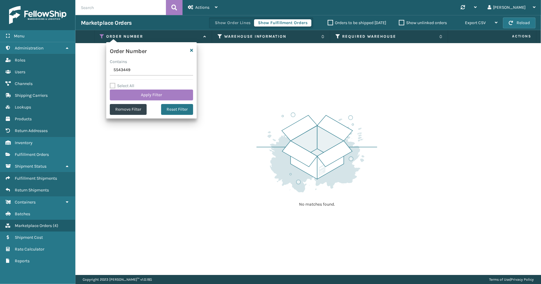
drag, startPoint x: 138, startPoint y: 72, endPoint x: 103, endPoint y: 74, distance: 35.7
click at [103, 74] on section "Marketplace Orders Show Order Lines Show Fulfillment Orders Orders to be shippe…" at bounding box center [308, 145] width 466 height 260
type input "SS43221"
click at [139, 92] on button "Apply Filter" at bounding box center [151, 95] width 83 height 11
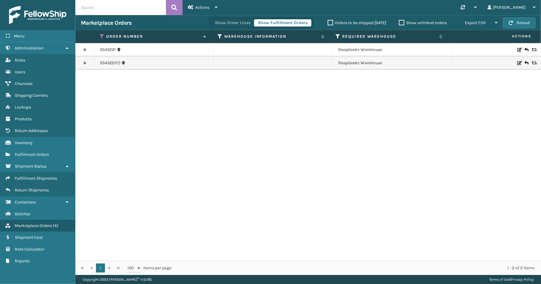
click at [83, 47] on link at bounding box center [84, 50] width 19 height 10
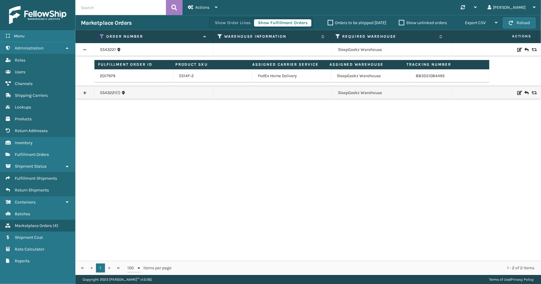
click at [82, 94] on link at bounding box center [84, 93] width 19 height 10
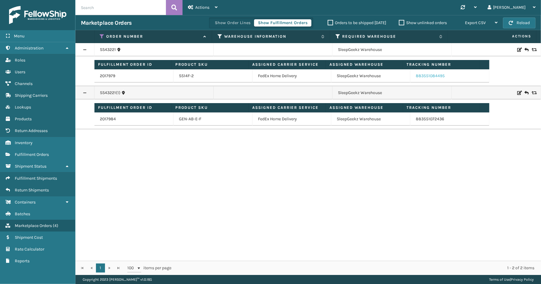
click at [420, 77] on link "883551084495" at bounding box center [430, 75] width 29 height 5
click at [434, 119] on link "883551072436" at bounding box center [430, 118] width 28 height 5
drag, startPoint x: 111, startPoint y: 75, endPoint x: 115, endPoint y: 76, distance: 3.7
click at [112, 75] on link "2017979" at bounding box center [107, 76] width 15 height 6
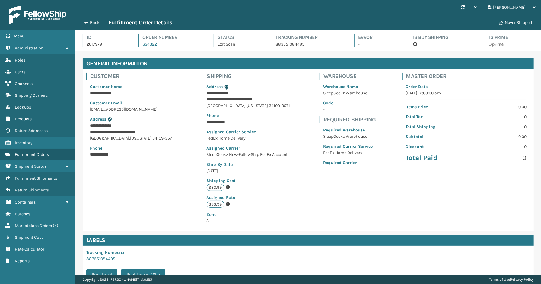
scroll to position [14, 466]
click at [91, 27] on div "Back Fulfillment Order Details Never Shipped" at bounding box center [308, 22] width 466 height 15
click at [92, 21] on button "Back" at bounding box center [95, 22] width 28 height 5
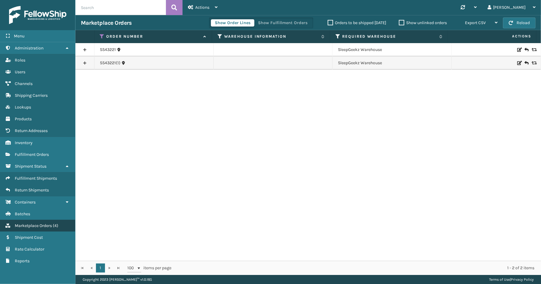
click at [44, 223] on span "Marketplace Orders" at bounding box center [33, 225] width 37 height 5
click at [269, 20] on button "Show Fulfillment Orders" at bounding box center [282, 22] width 57 height 7
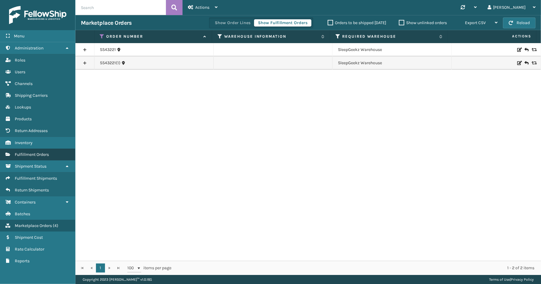
click at [41, 153] on span "Fulfillment Orders" at bounding box center [32, 154] width 34 height 5
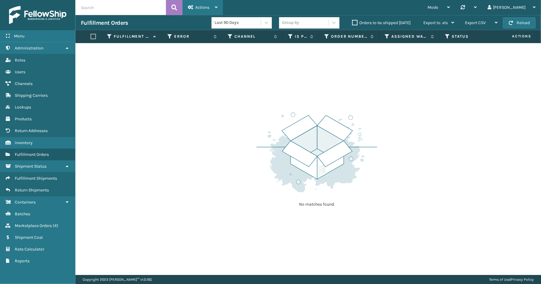
click at [205, 7] on span "Actions" at bounding box center [202, 7] width 14 height 5
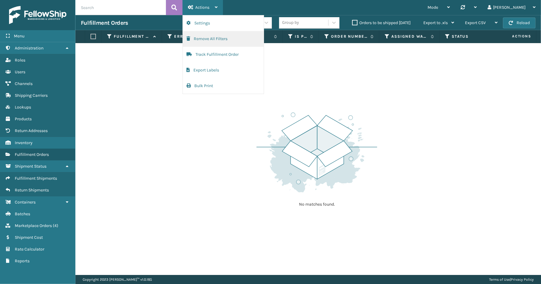
click at [208, 40] on button "Remove All Filters" at bounding box center [223, 39] width 81 height 16
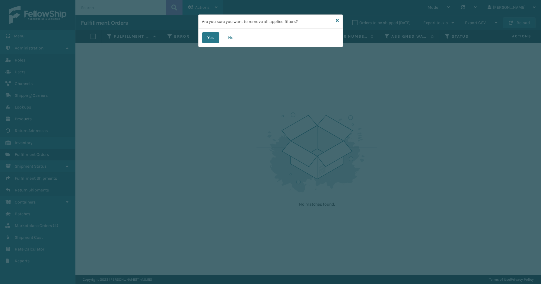
click at [208, 40] on button "Yes" at bounding box center [210, 37] width 17 height 11
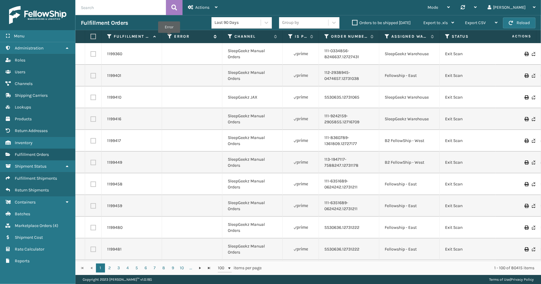
click at [169, 37] on icon at bounding box center [169, 36] width 5 height 5
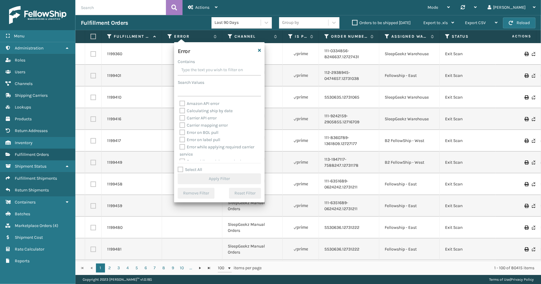
drag, startPoint x: 189, startPoint y: 168, endPoint x: 192, endPoint y: 161, distance: 7.8
click at [189, 167] on label "Select All" at bounding box center [190, 169] width 24 height 5
click at [189, 167] on input "Select All" at bounding box center [223, 166] width 91 height 1
checkbox input "true"
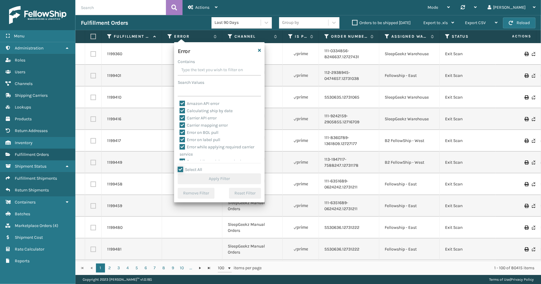
checkbox input "true"
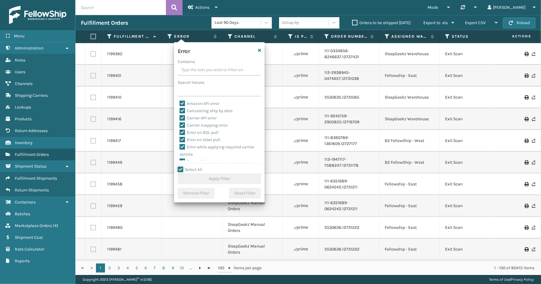
checkbox input "true"
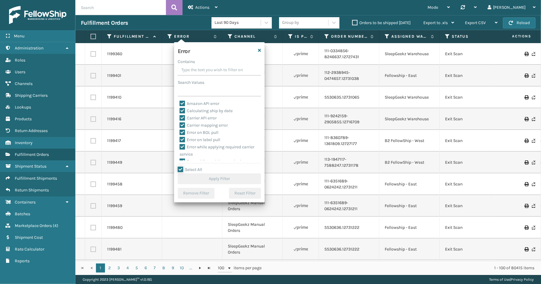
checkbox input "true"
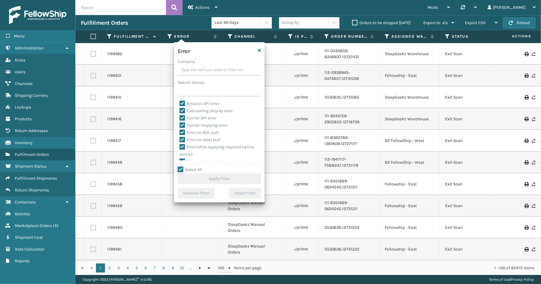
checkbox input "true"
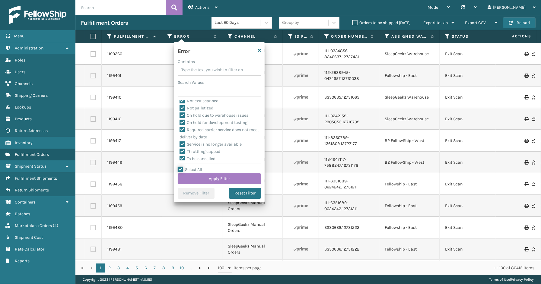
scroll to position [128, 0]
click at [215, 158] on label "To be cancelled" at bounding box center [198, 156] width 36 height 5
click at [180, 158] on input "To be cancelled" at bounding box center [180, 156] width 0 height 4
checkbox input "false"
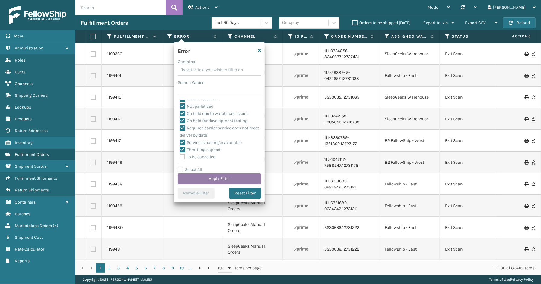
click at [219, 176] on button "Apply Filter" at bounding box center [219, 178] width 83 height 11
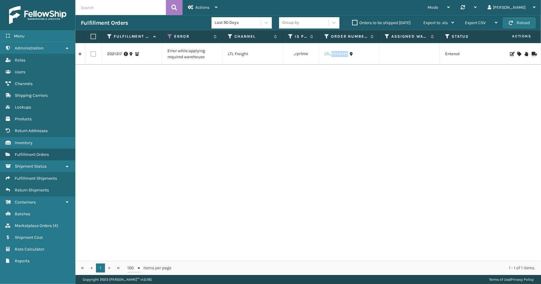
drag, startPoint x: 348, startPoint y: 60, endPoint x: 333, endPoint y: 55, distance: 16.1
click at [332, 56] on td "LTL.SS43459" at bounding box center [349, 54] width 60 height 22
copy link "SS43459"
click at [517, 54] on icon at bounding box center [519, 54] width 4 height 4
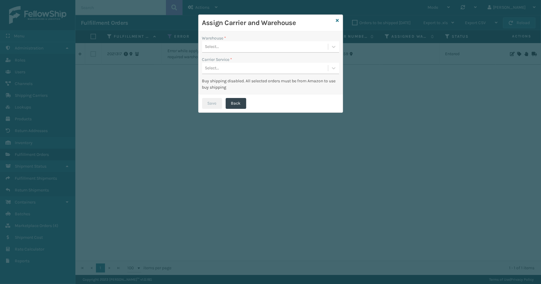
click at [308, 48] on div "Select..." at bounding box center [265, 47] width 126 height 10
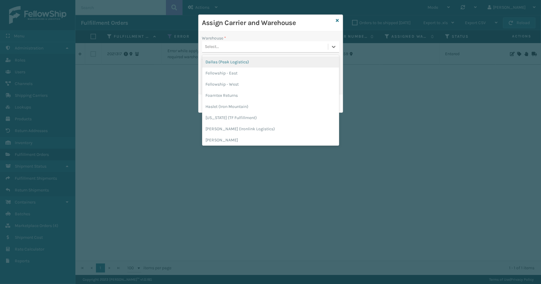
click at [228, 59] on div "Dallas (Peak Logistics)" at bounding box center [270, 61] width 137 height 11
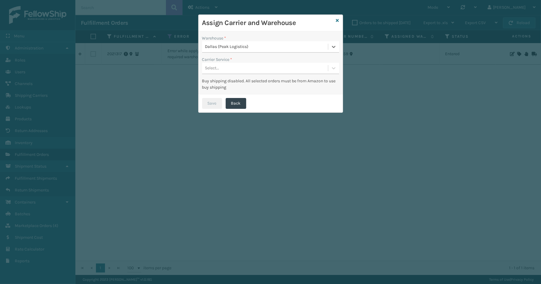
click at [228, 65] on div "Select..." at bounding box center [265, 68] width 126 height 10
click at [226, 87] on div "LTL" at bounding box center [270, 83] width 137 height 11
click at [219, 104] on button "Save" at bounding box center [212, 103] width 20 height 11
